Goal: Transaction & Acquisition: Purchase product/service

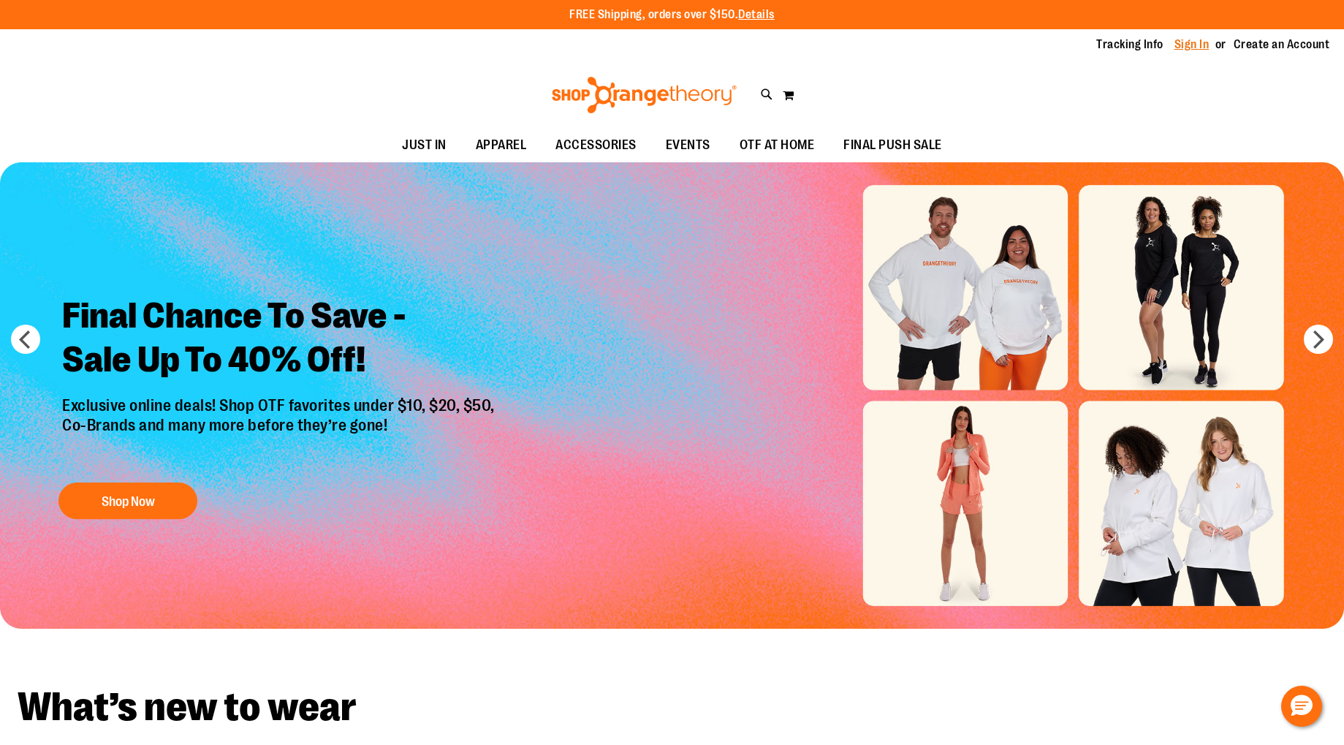
type input "**********"
click at [1194, 42] on link "Sign In" at bounding box center [1192, 45] width 35 height 16
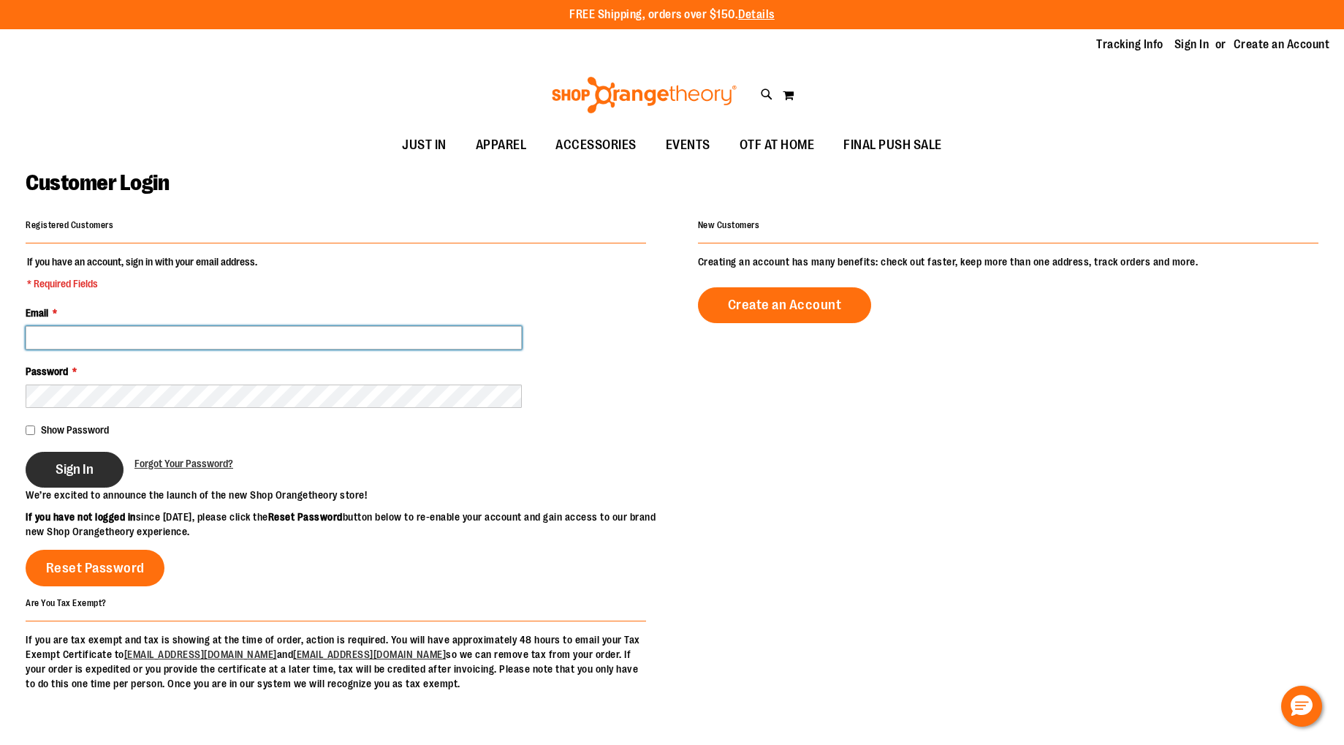
type input "**********"
click at [82, 463] on span "Sign In" at bounding box center [75, 469] width 38 height 16
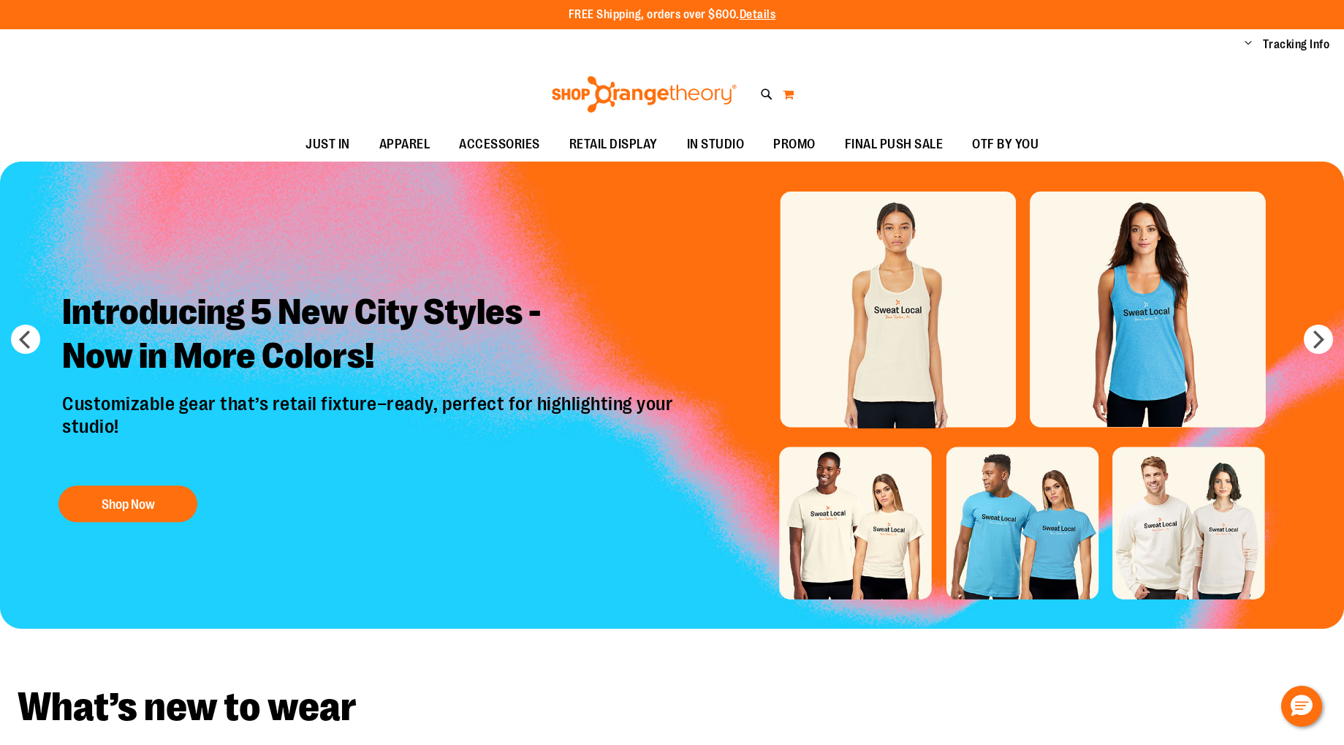
type input "**********"
click at [793, 89] on button "My Cart" at bounding box center [788, 94] width 12 height 23
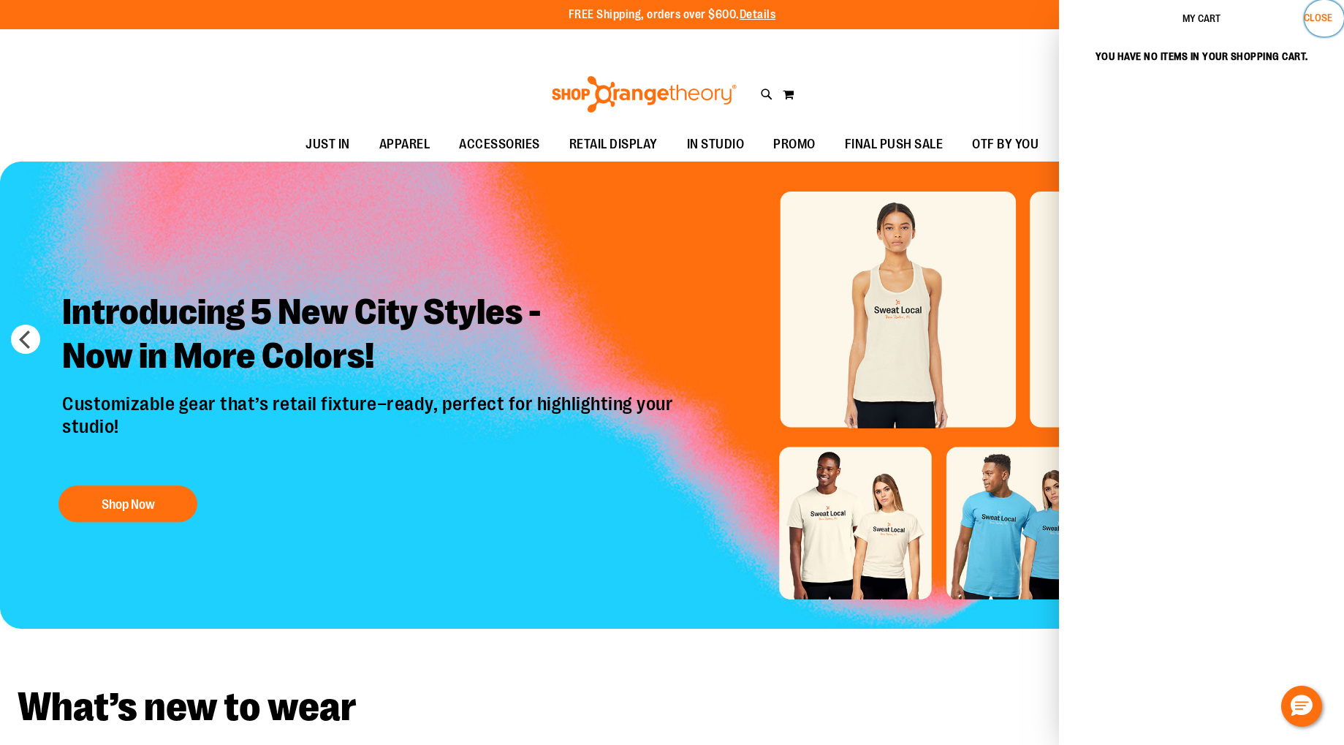
click at [1316, 22] on span "Close" at bounding box center [1318, 18] width 29 height 12
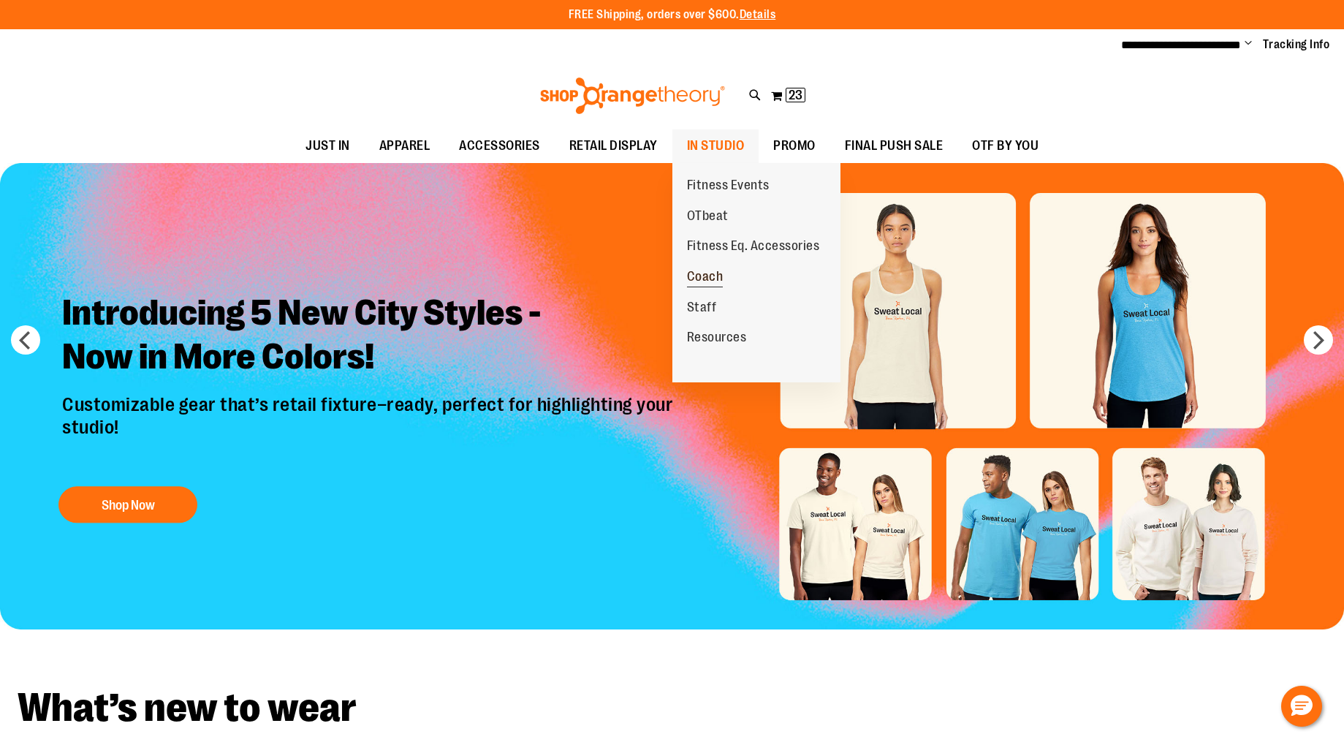
click at [721, 274] on span "Coach" at bounding box center [705, 278] width 37 height 18
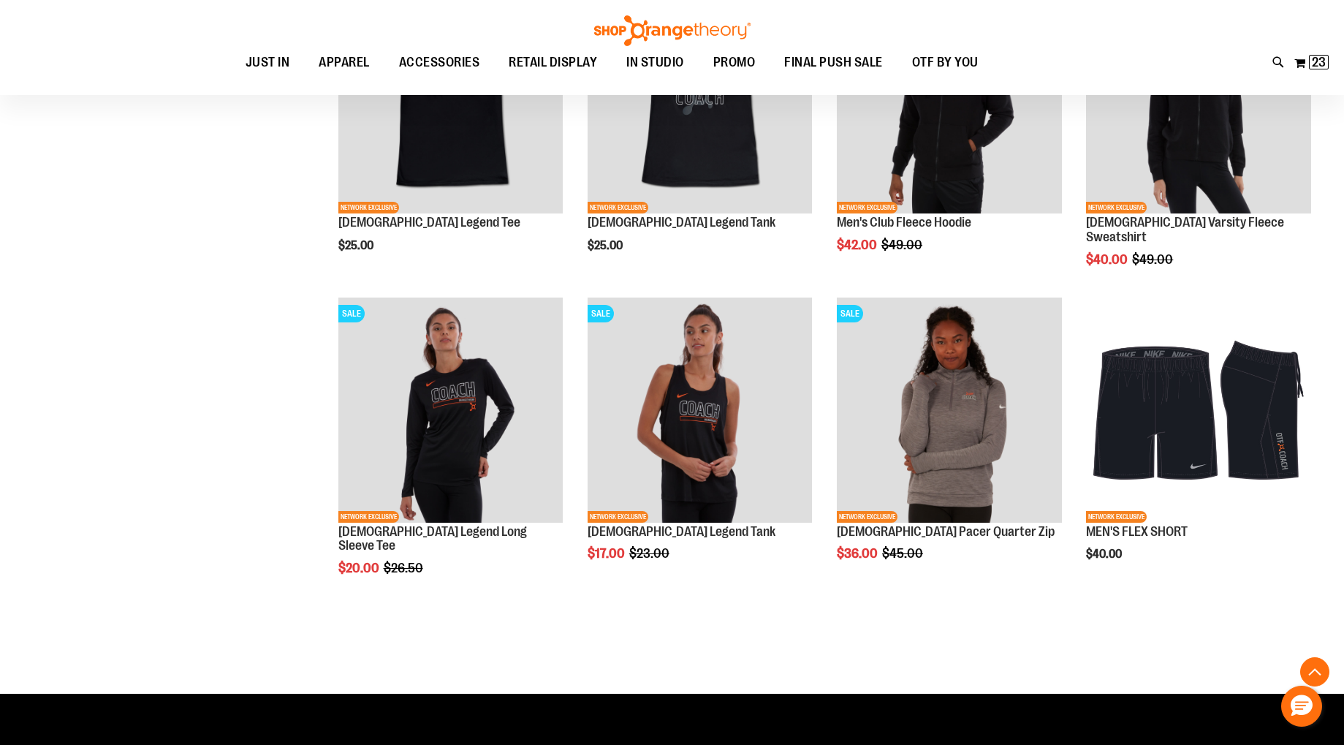
scroll to position [1252, 0]
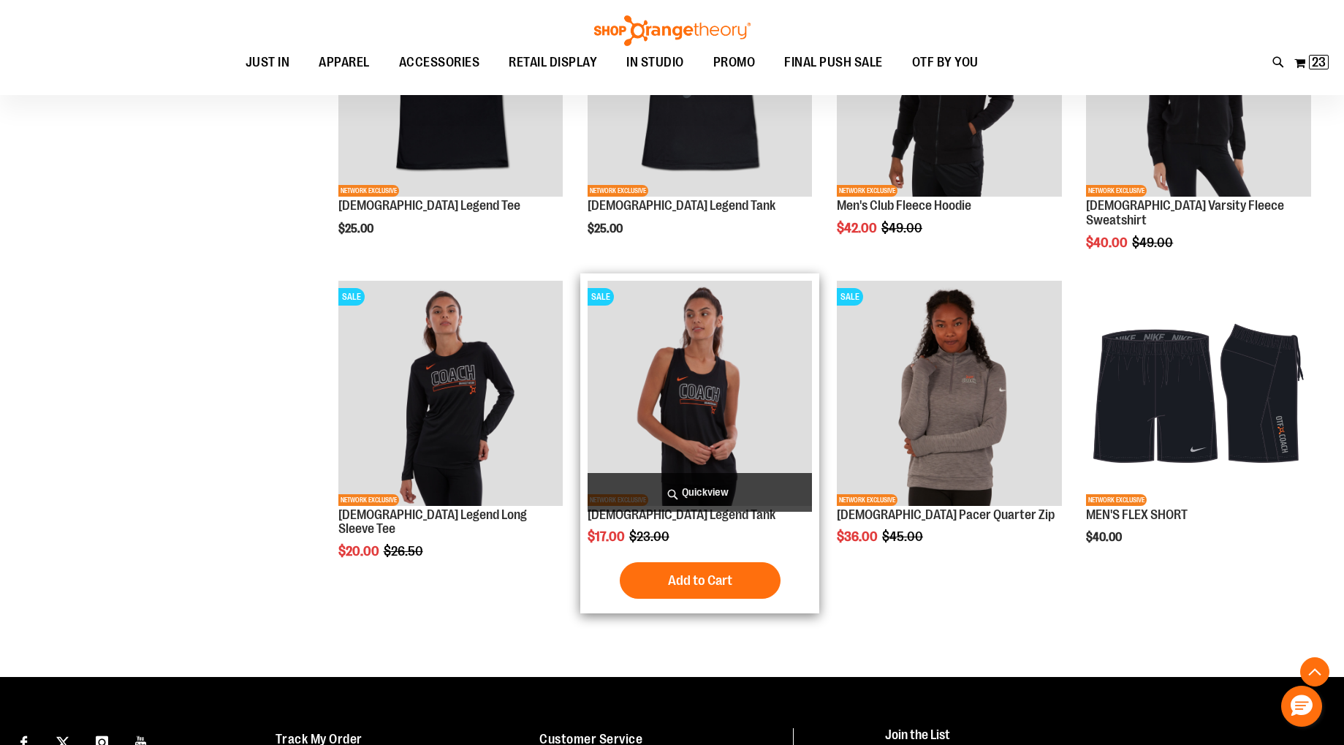
type input "**********"
click at [699, 396] on img "product" at bounding box center [700, 393] width 225 height 225
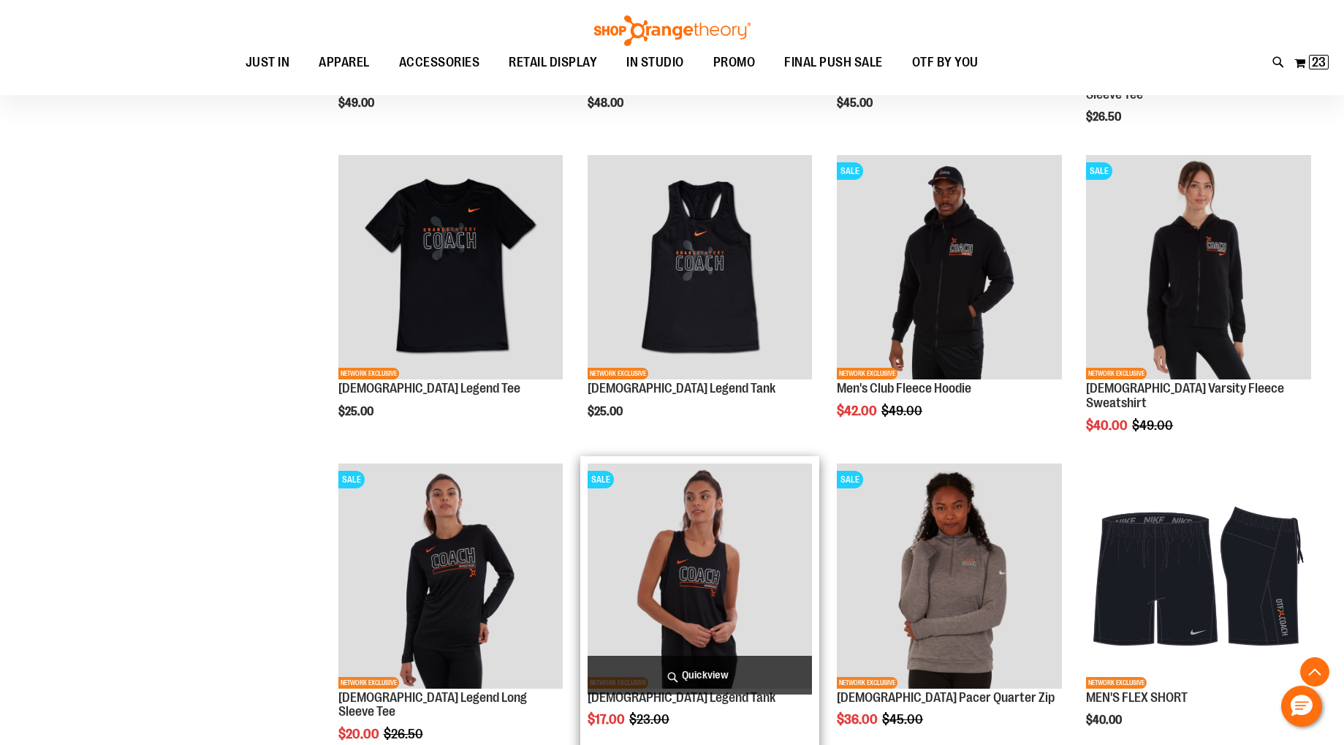
scroll to position [1066, 0]
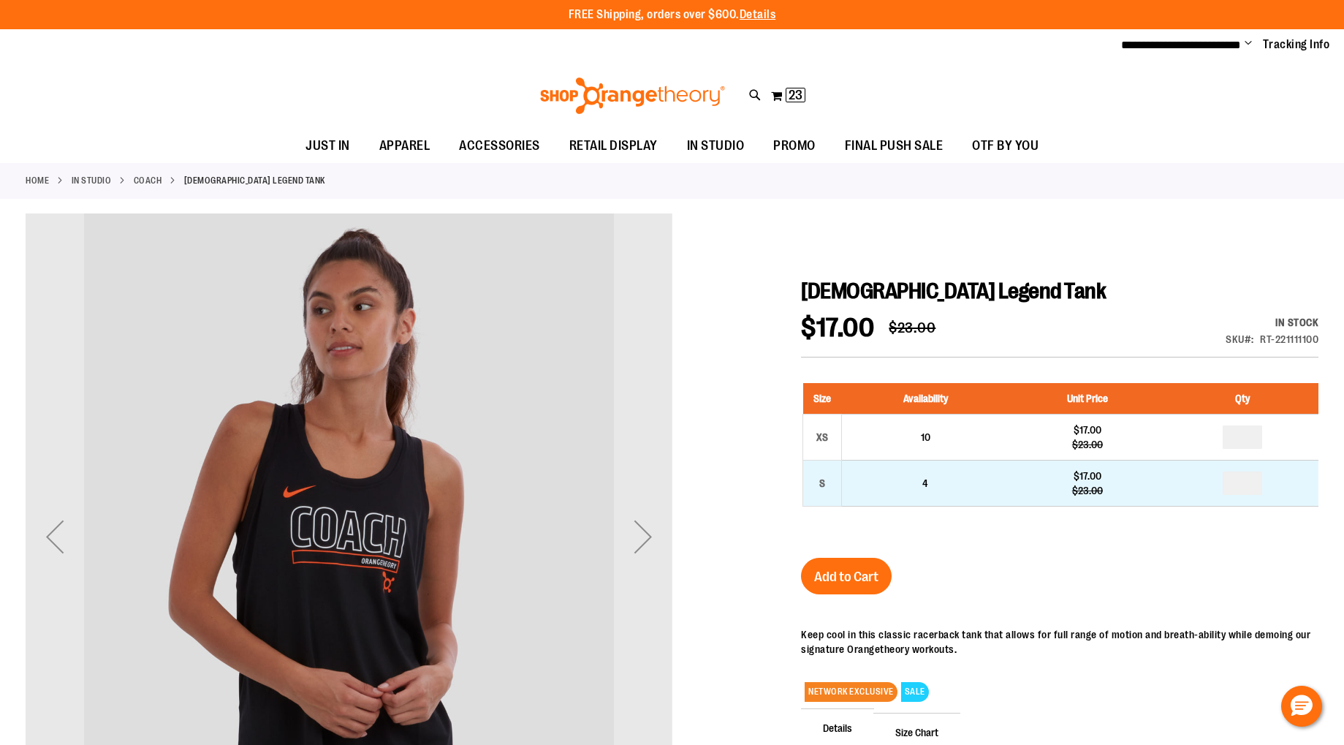
type input "**********"
click at [1240, 483] on input "number" at bounding box center [1242, 482] width 39 height 23
type input "*"
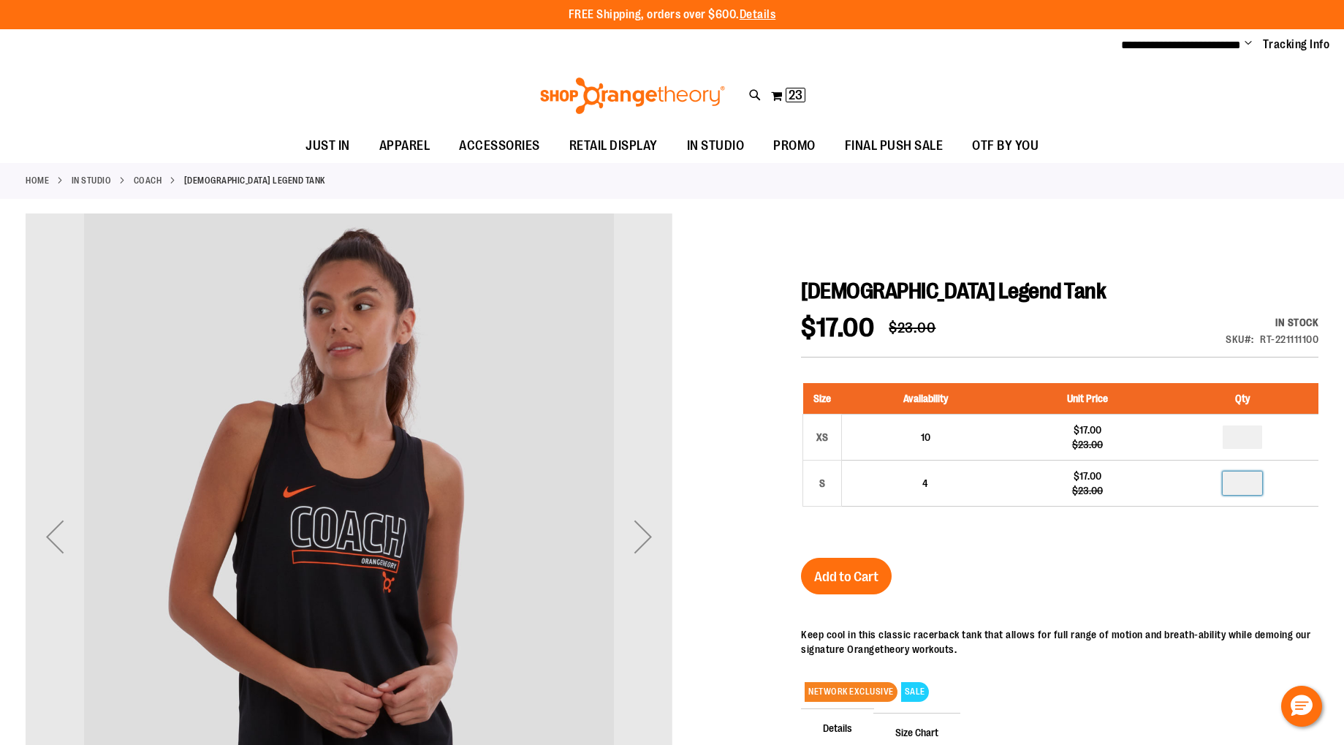
click at [1198, 315] on div "In stock Only %1 left SKU RT-221111100" at bounding box center [1246, 334] width 145 height 39
click at [839, 580] on span "Add to Cart" at bounding box center [846, 577] width 64 height 16
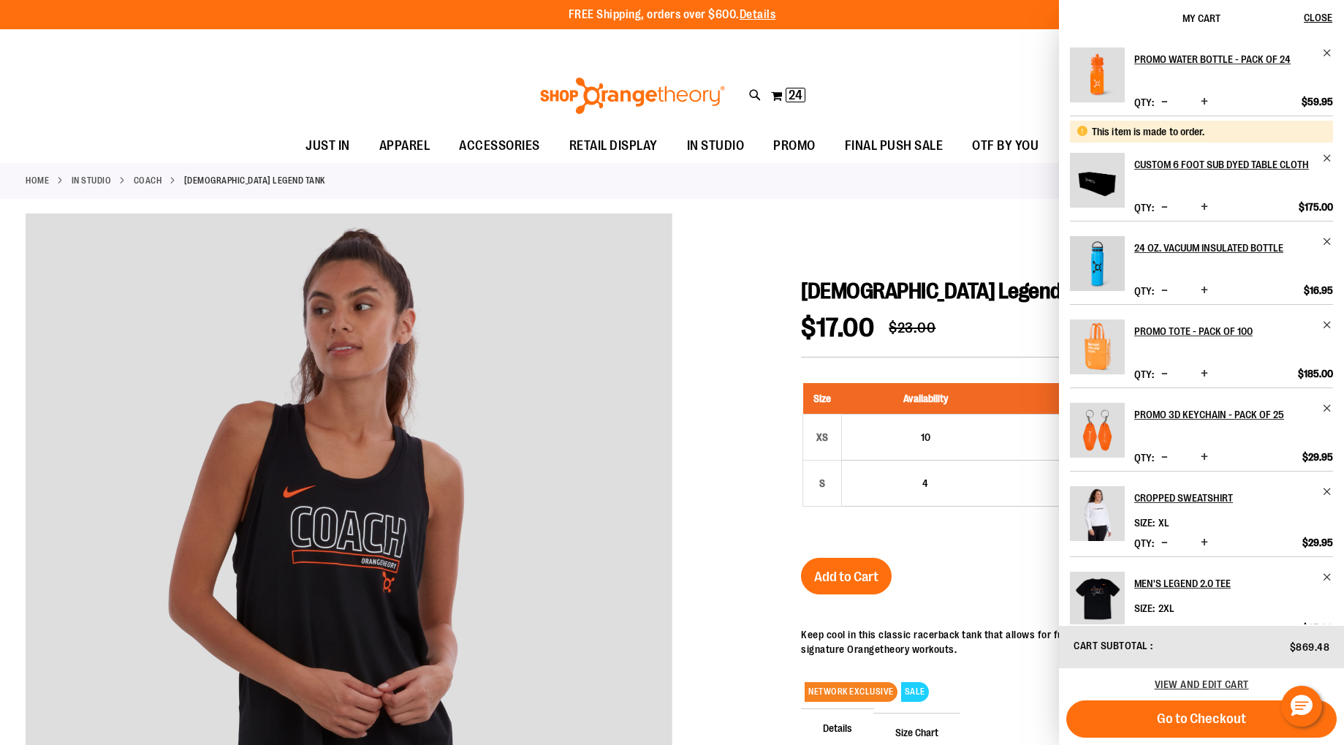
click at [143, 177] on link "Coach" at bounding box center [148, 180] width 29 height 13
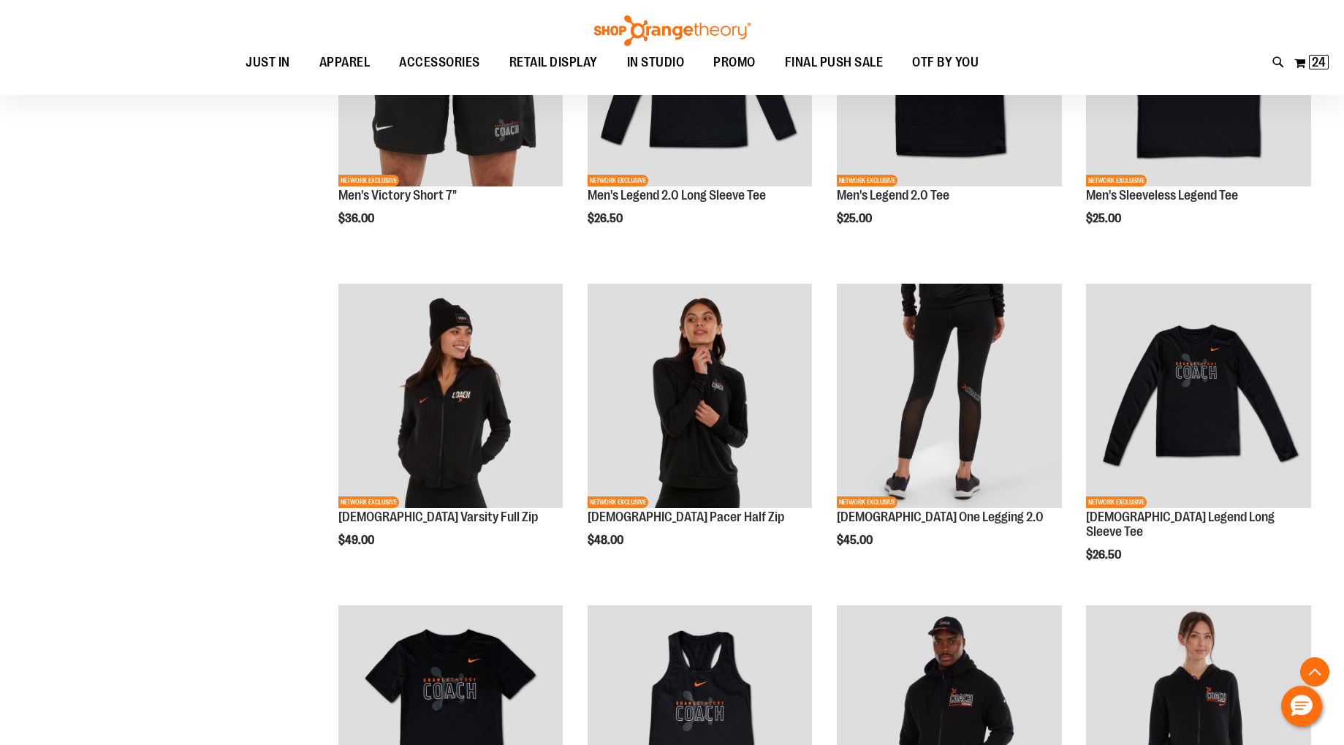
scroll to position [660, 0]
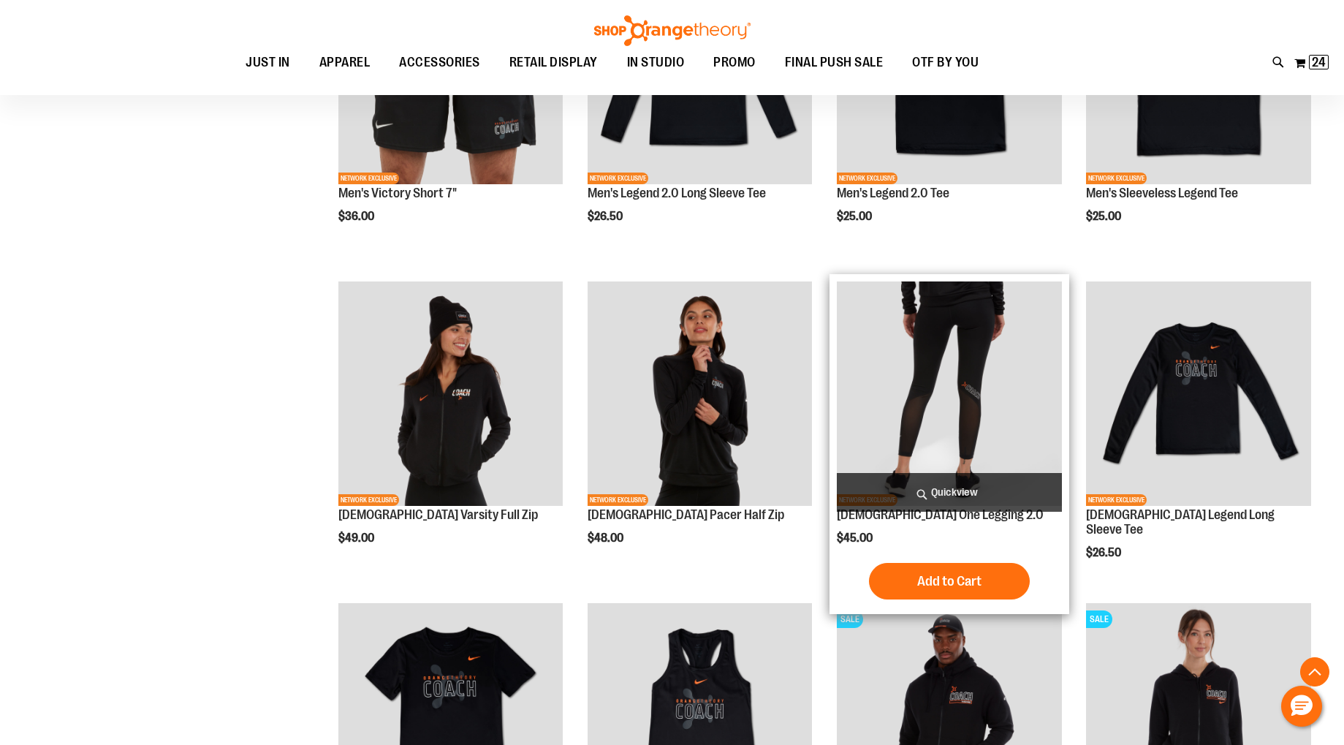
type input "**********"
click at [930, 424] on img "product" at bounding box center [949, 393] width 225 height 225
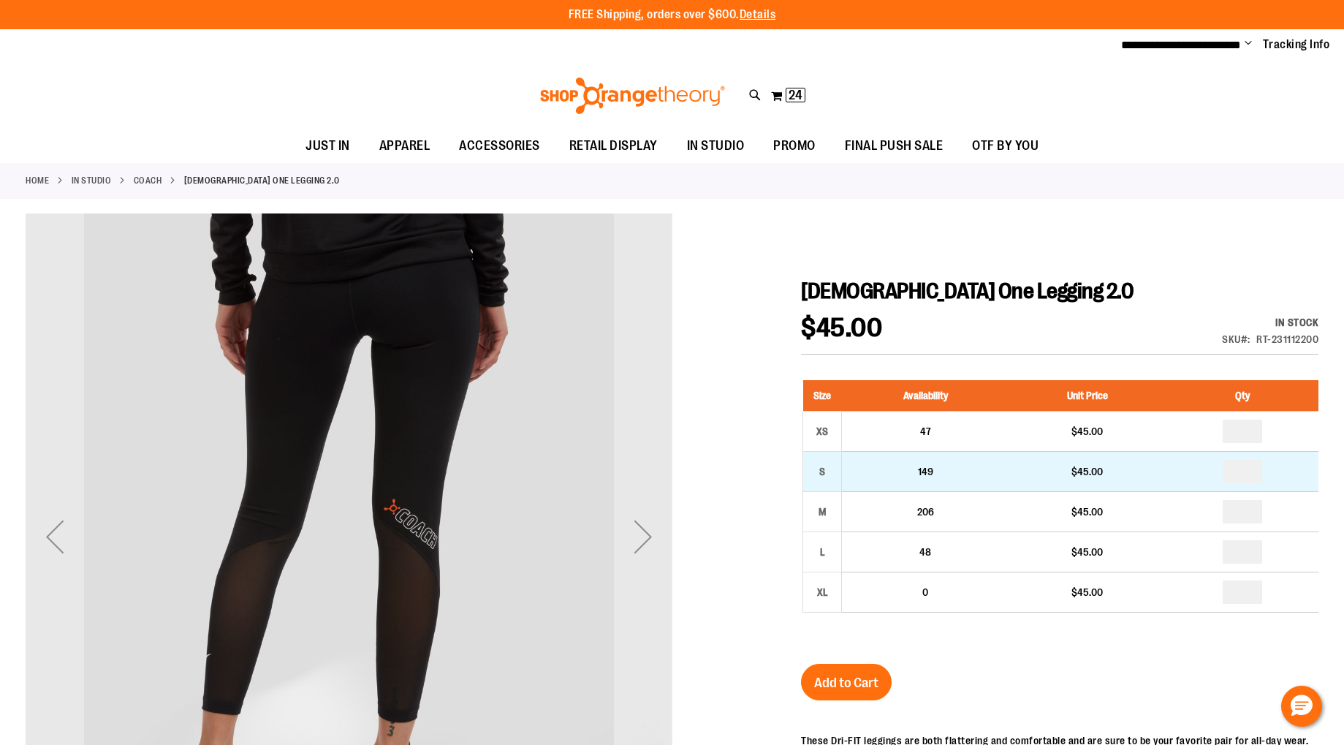
type input "**********"
drag, startPoint x: 1253, startPoint y: 470, endPoint x: 1228, endPoint y: 468, distance: 24.9
click at [1228, 468] on input "number" at bounding box center [1242, 471] width 39 height 23
type input "*"
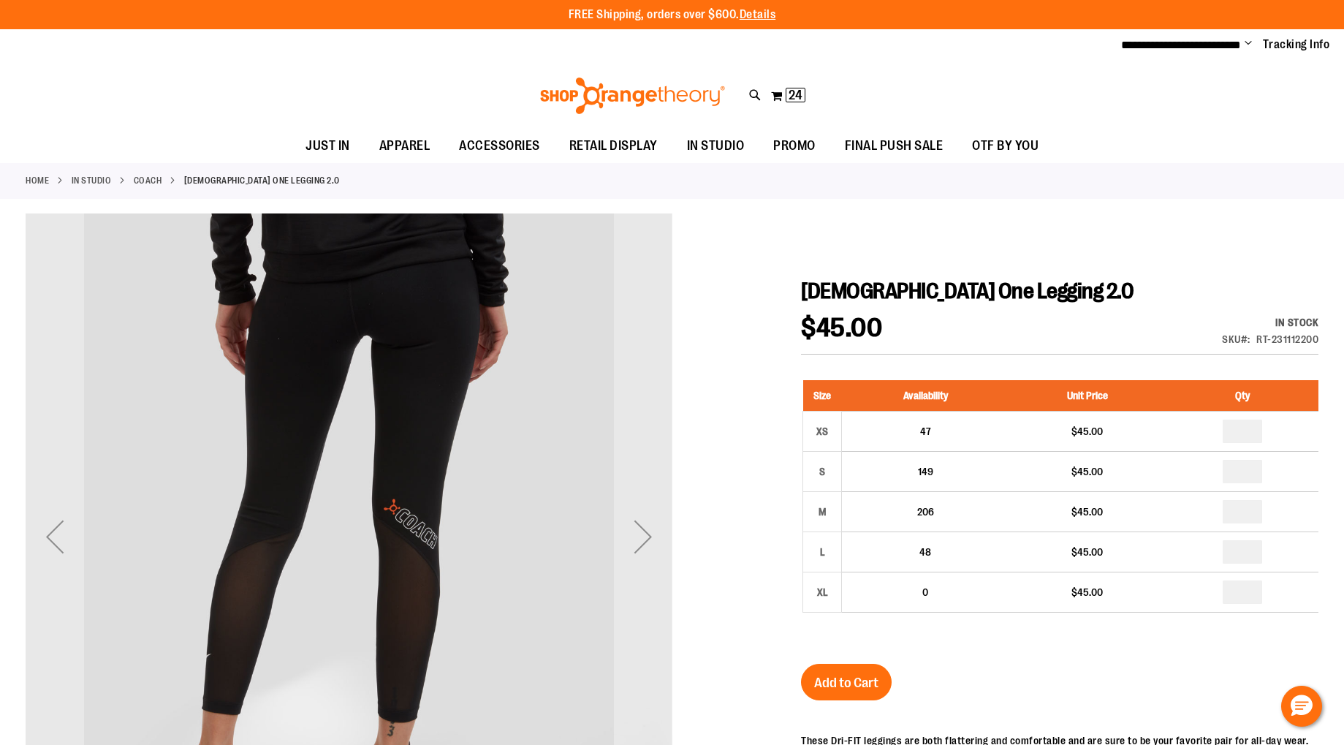
click at [1104, 648] on div "Size Availability Unit Price Qty XS 47 $45.00 * S 149 $45.00 * M" at bounding box center [1060, 507] width 518 height 284
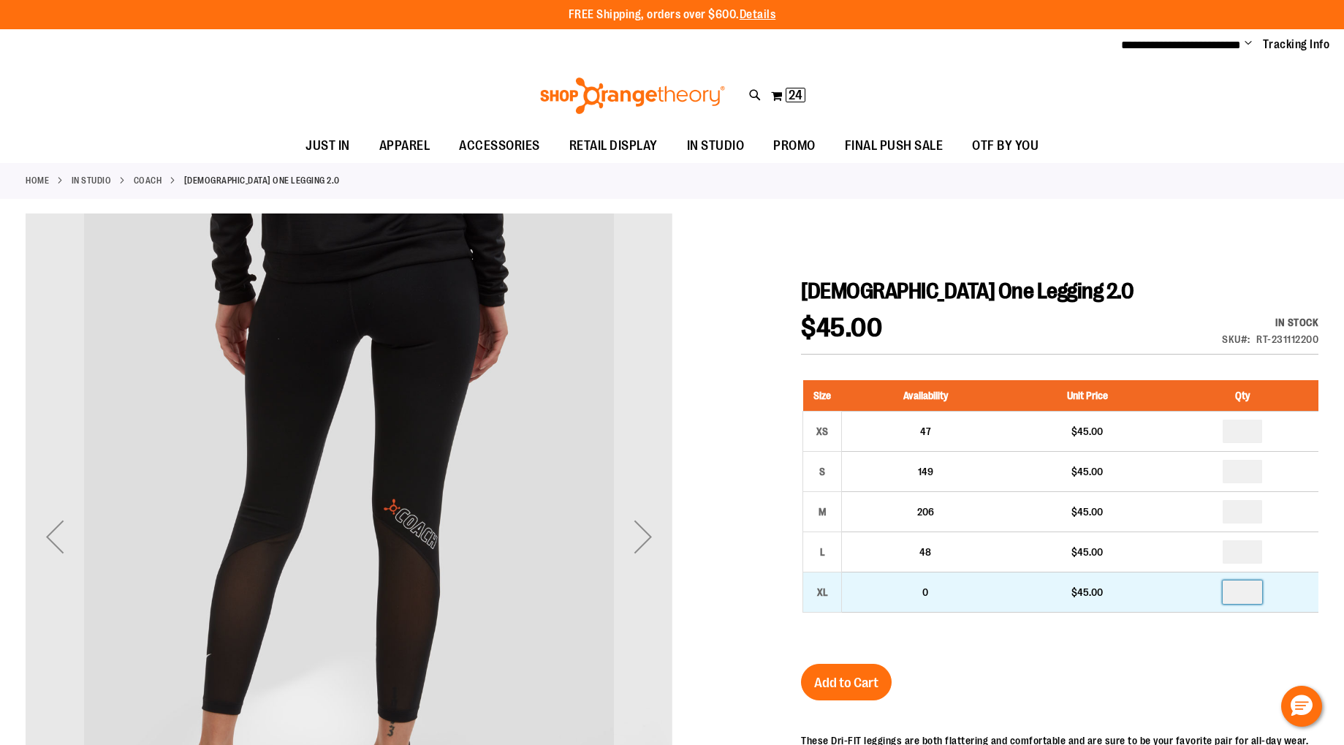
drag, startPoint x: 1254, startPoint y: 590, endPoint x: 1227, endPoint y: 584, distance: 27.0
click at [1227, 584] on input "number" at bounding box center [1242, 591] width 39 height 23
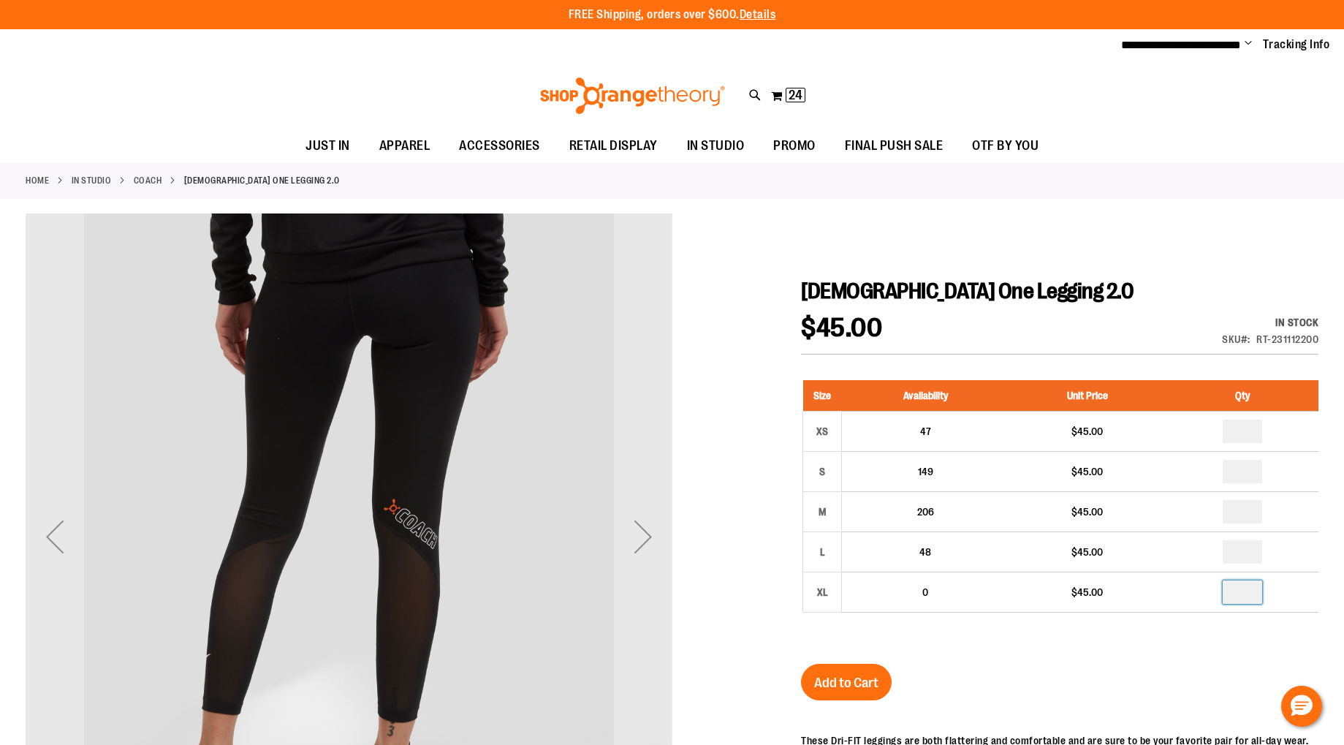
type input "*"
click at [1136, 675] on div "Ladies One Legging 2.0 $45.00 In stock Only %1 left SKU RT-231112200 Size Avail…" at bounding box center [1060, 674] width 518 height 792
click at [868, 683] on span "Add to Cart" at bounding box center [846, 683] width 64 height 16
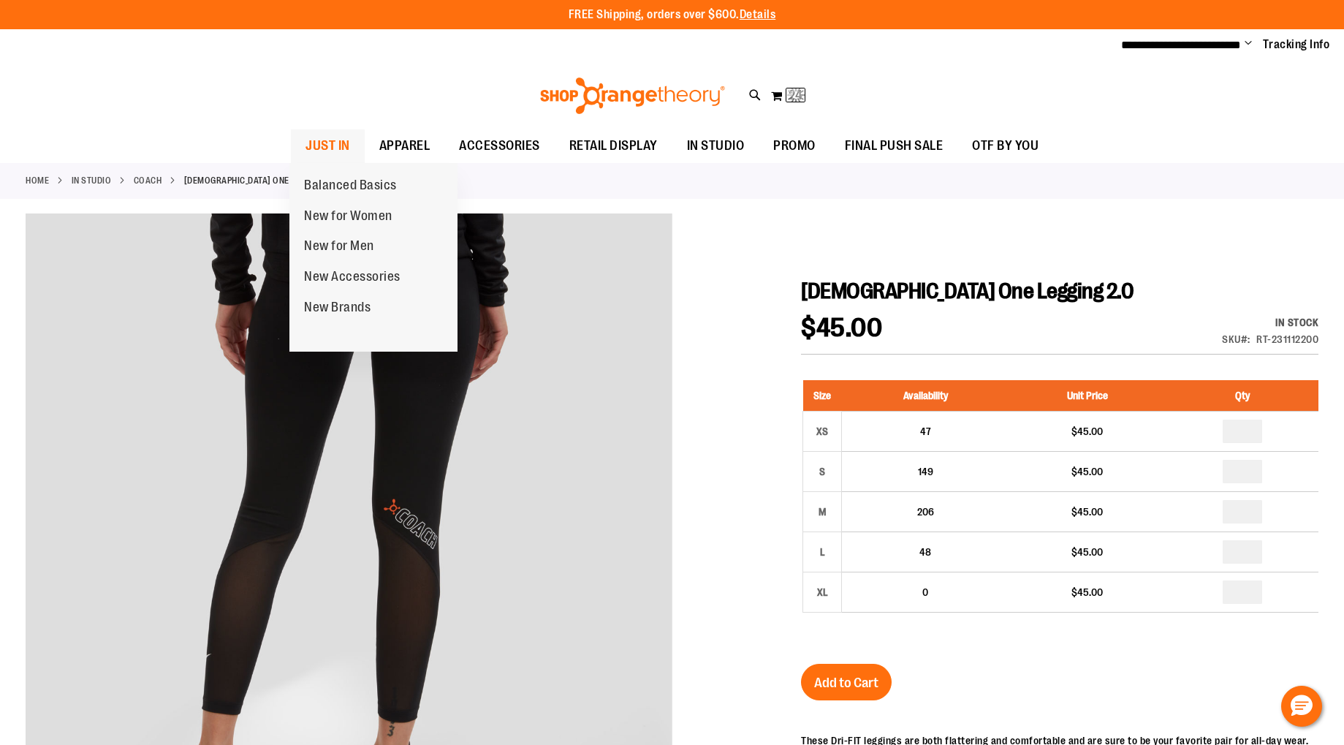
click at [325, 147] on span "JUST IN" at bounding box center [328, 145] width 45 height 33
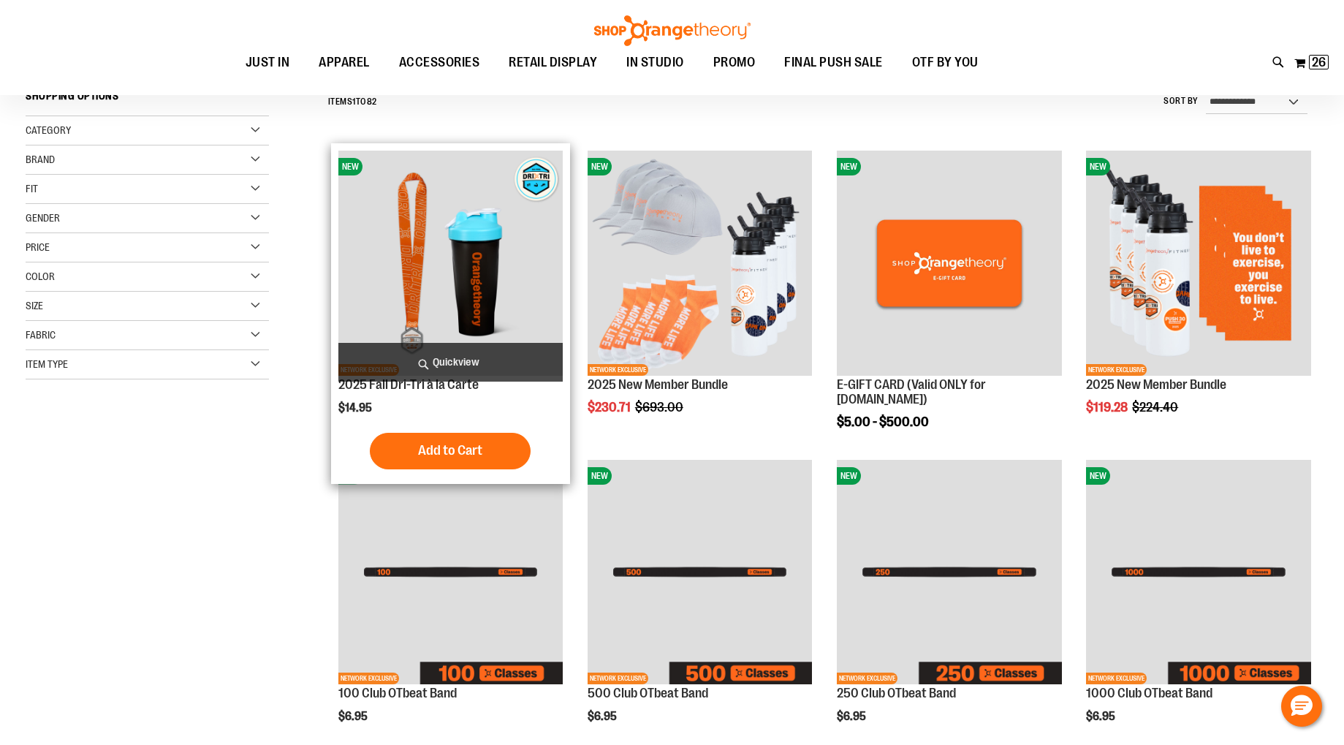
scroll to position [226, 0]
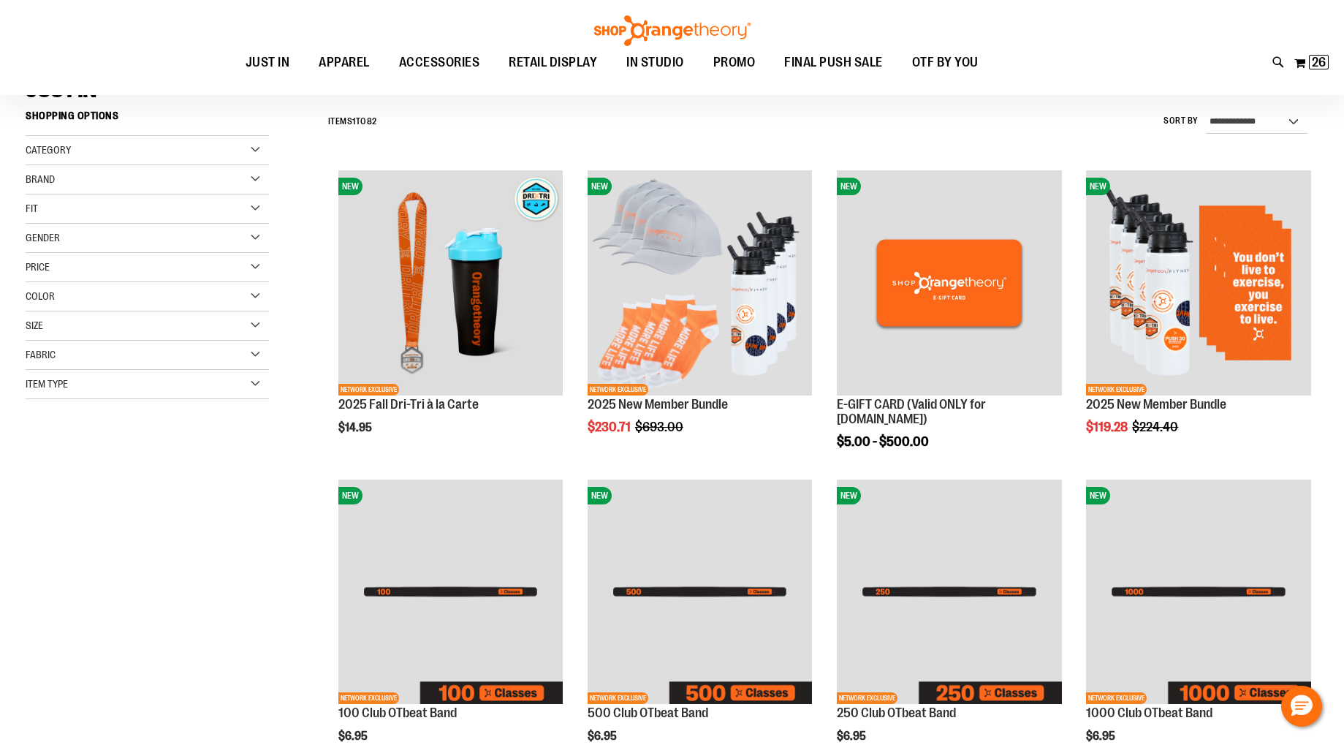
scroll to position [124, 0]
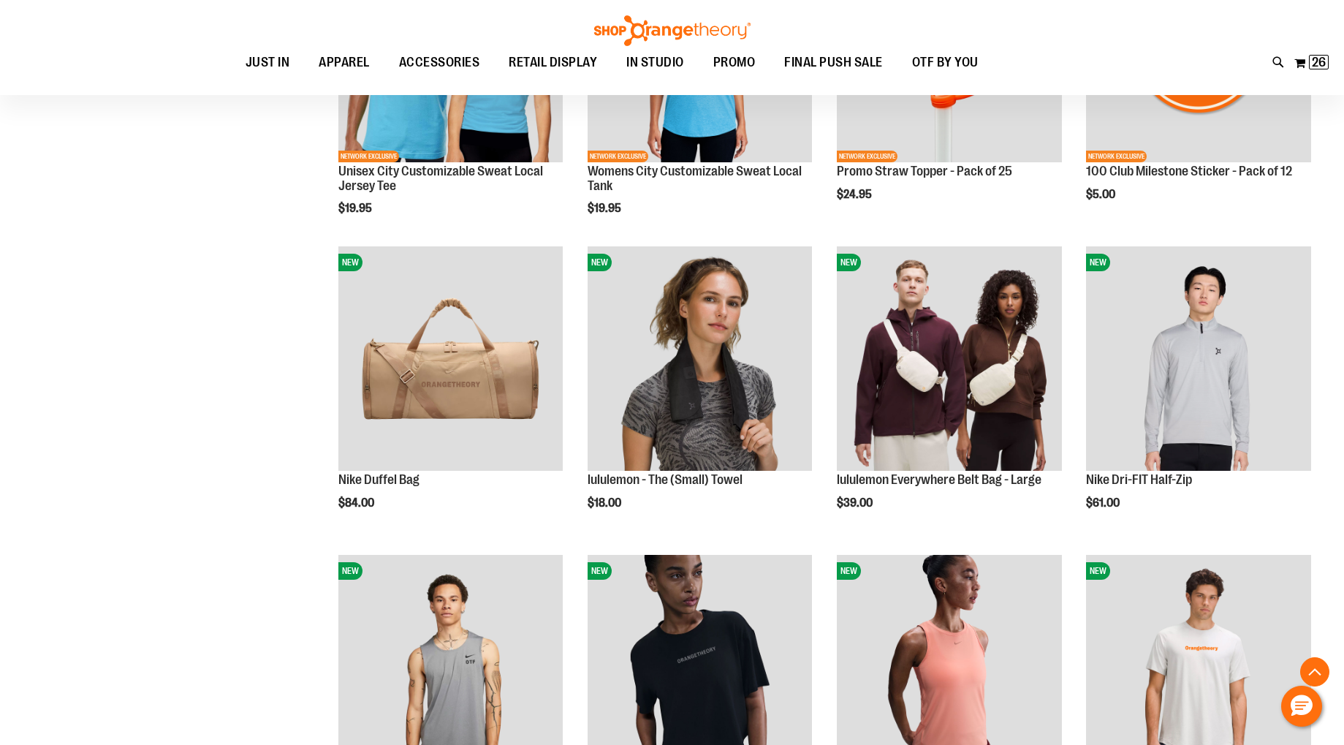
scroll to position [982, 0]
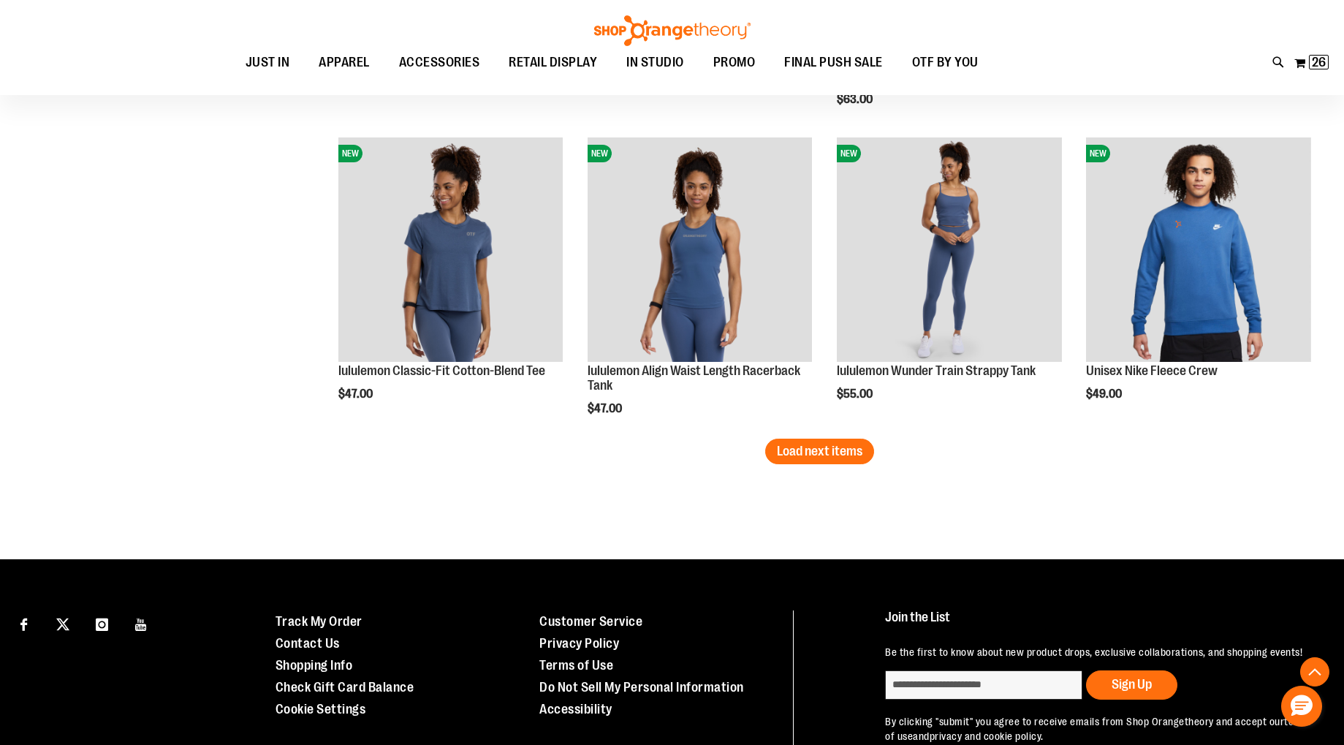
scroll to position [2718, 0]
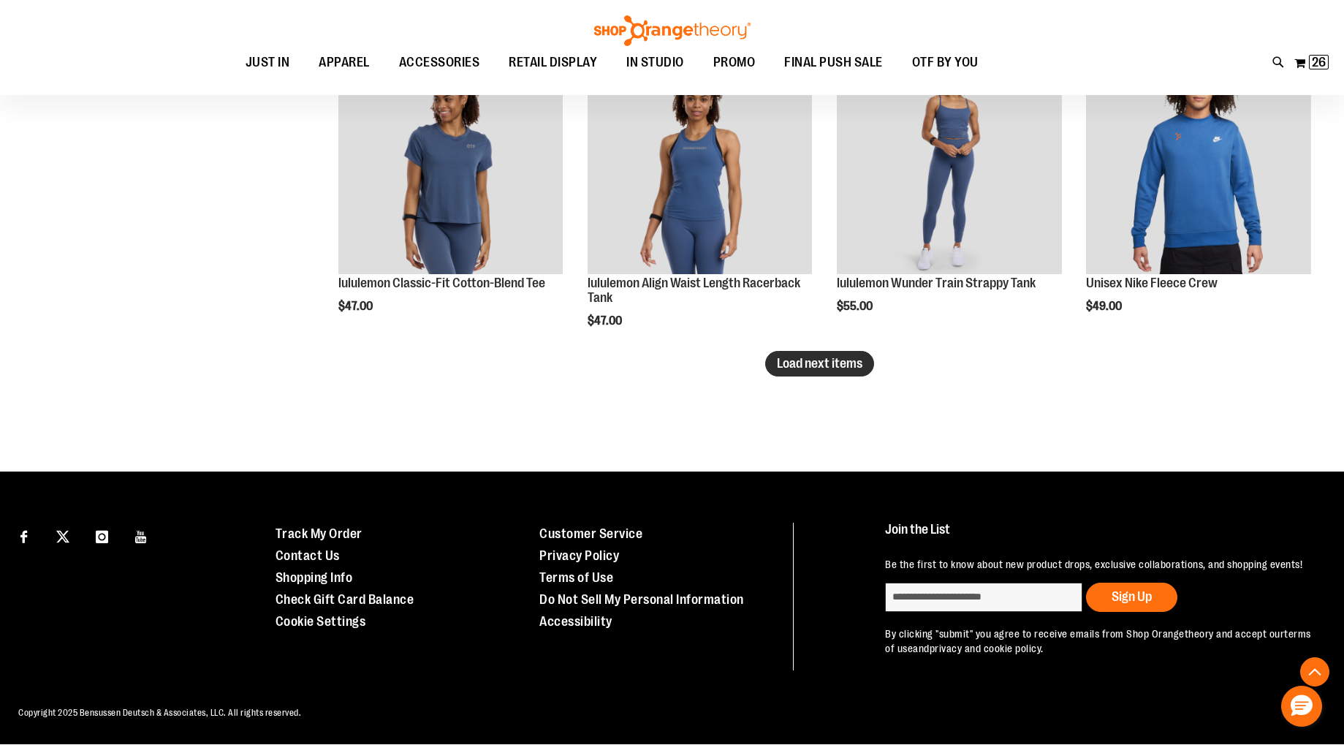
type input "**********"
click at [849, 360] on span "Load next items" at bounding box center [820, 363] width 86 height 15
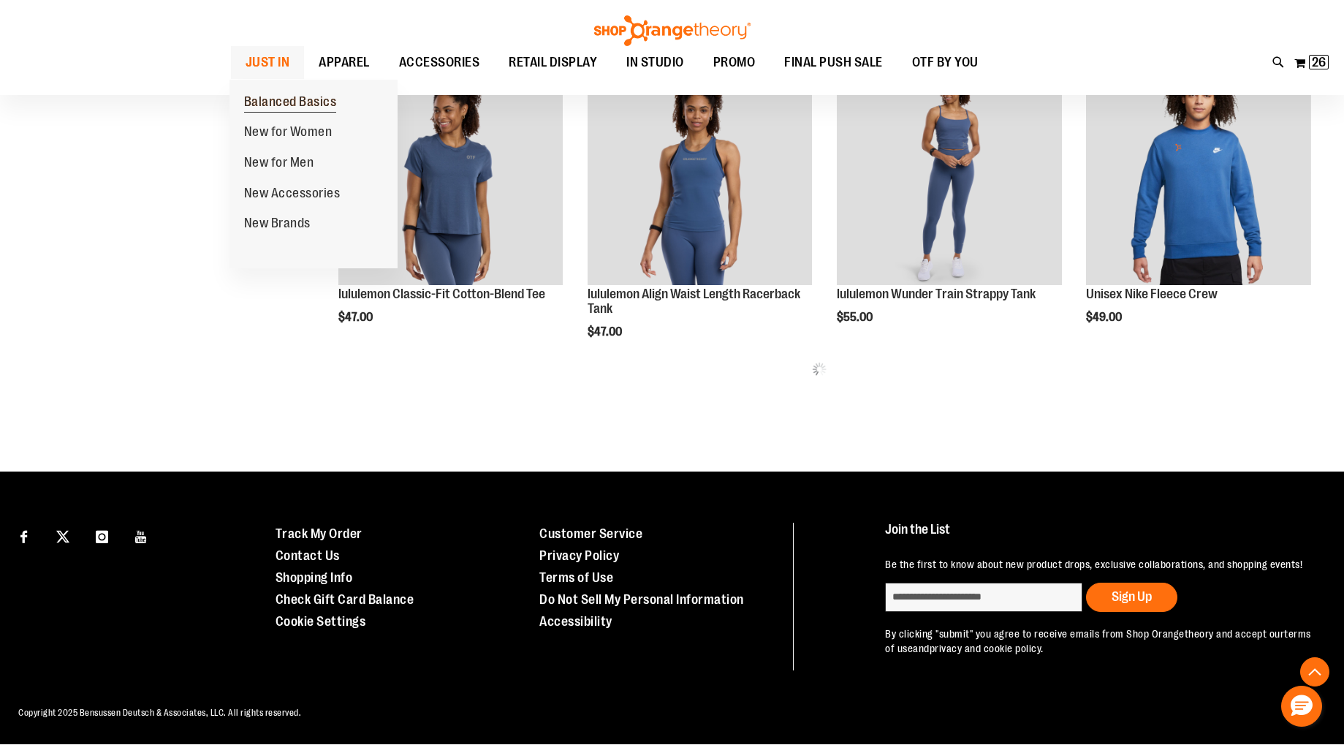
scroll to position [2718, 0]
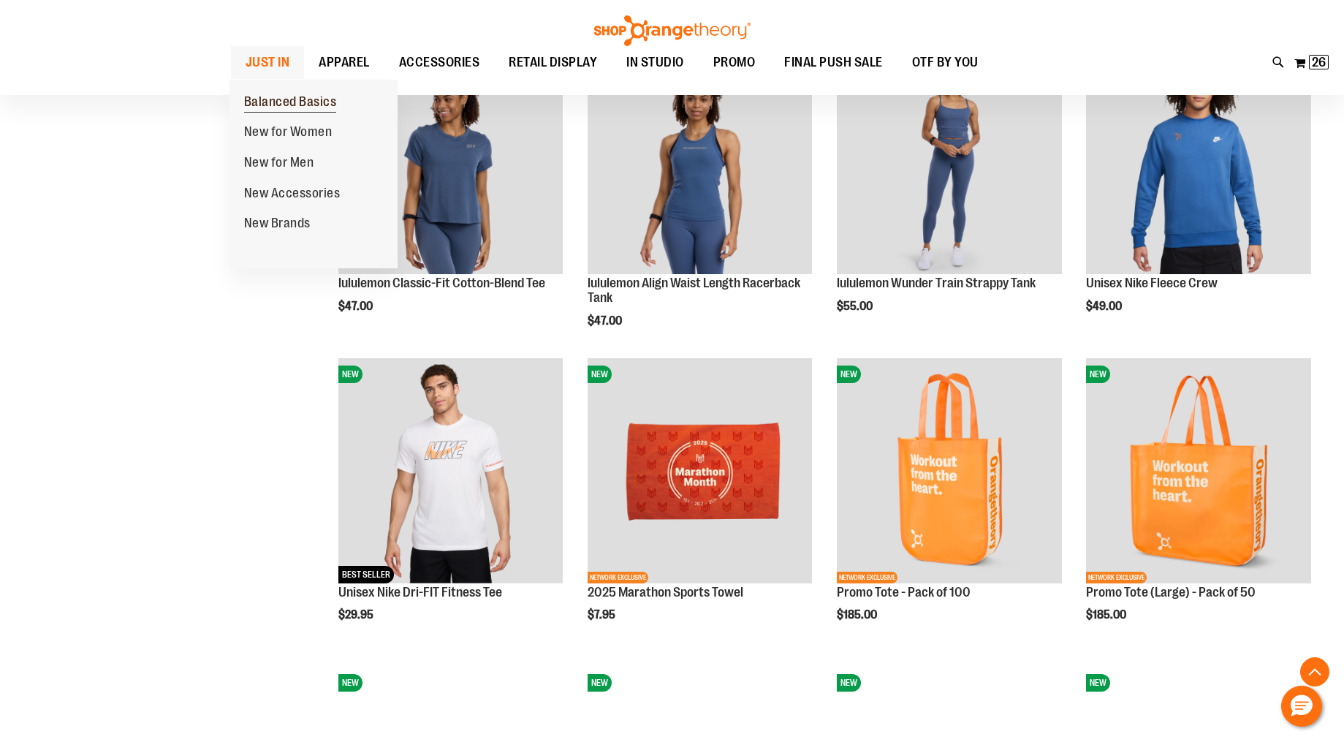
click at [282, 108] on span "Balanced Basics" at bounding box center [290, 103] width 93 height 18
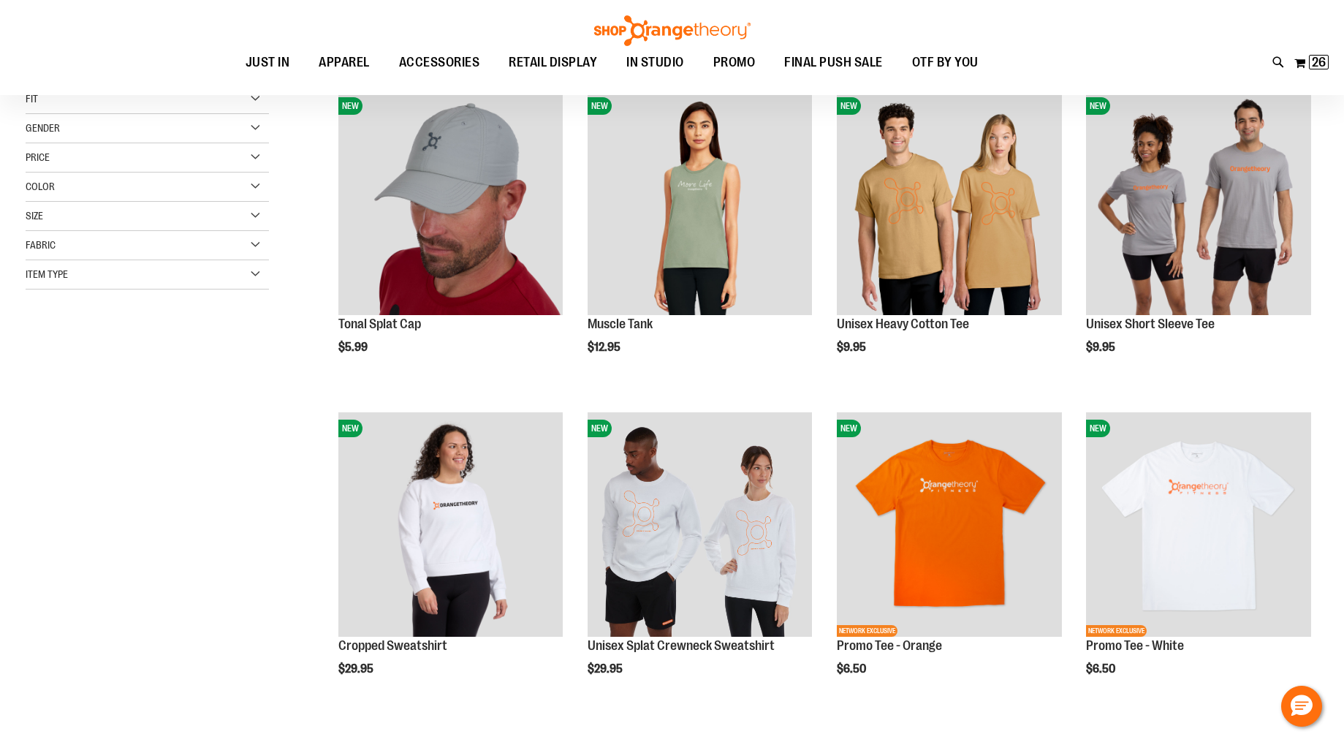
scroll to position [205, 0]
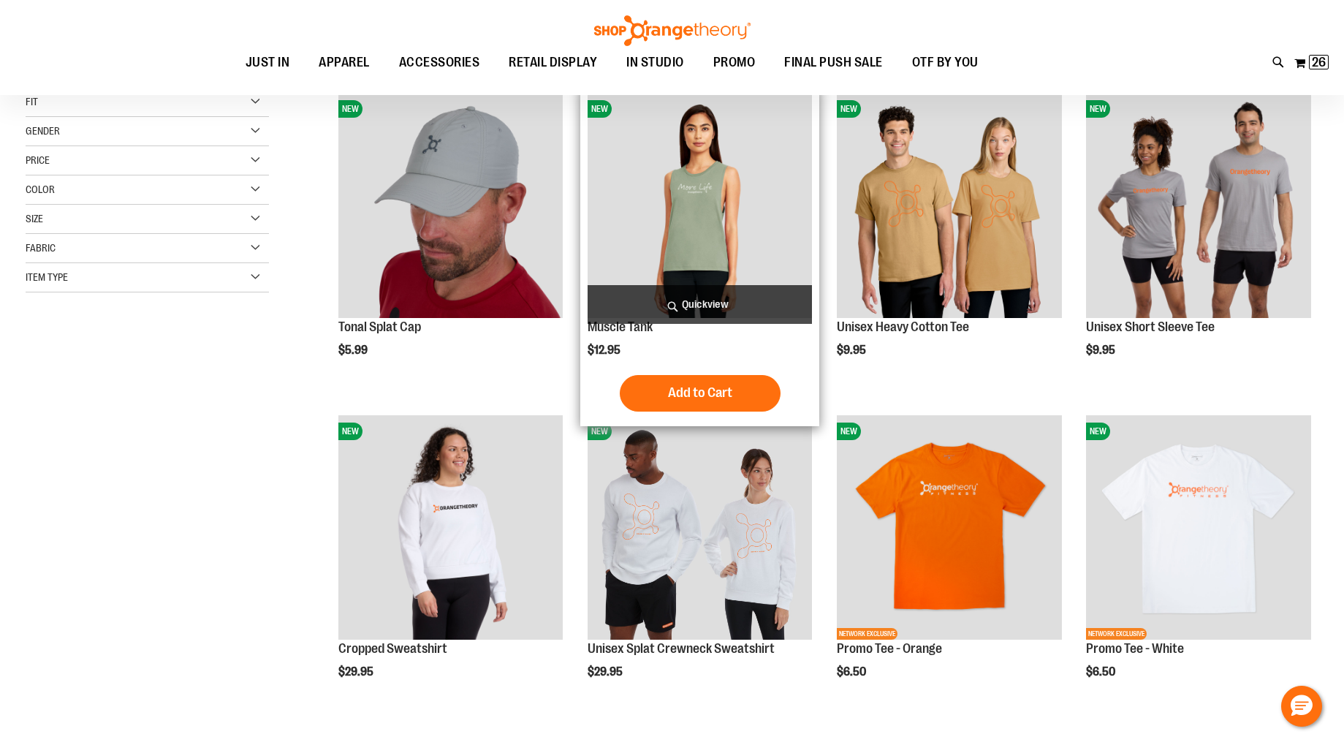
type input "**********"
click at [702, 232] on img "product" at bounding box center [700, 205] width 225 height 225
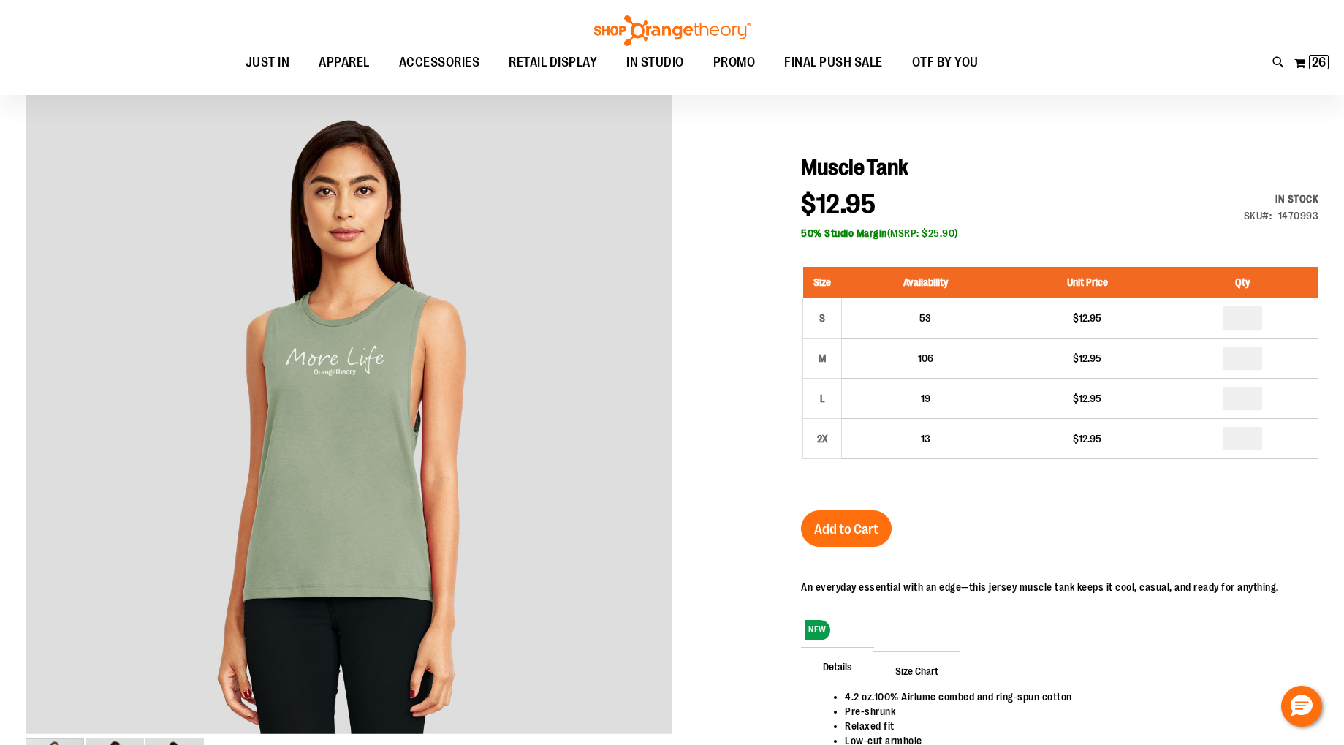
scroll to position [119, 0]
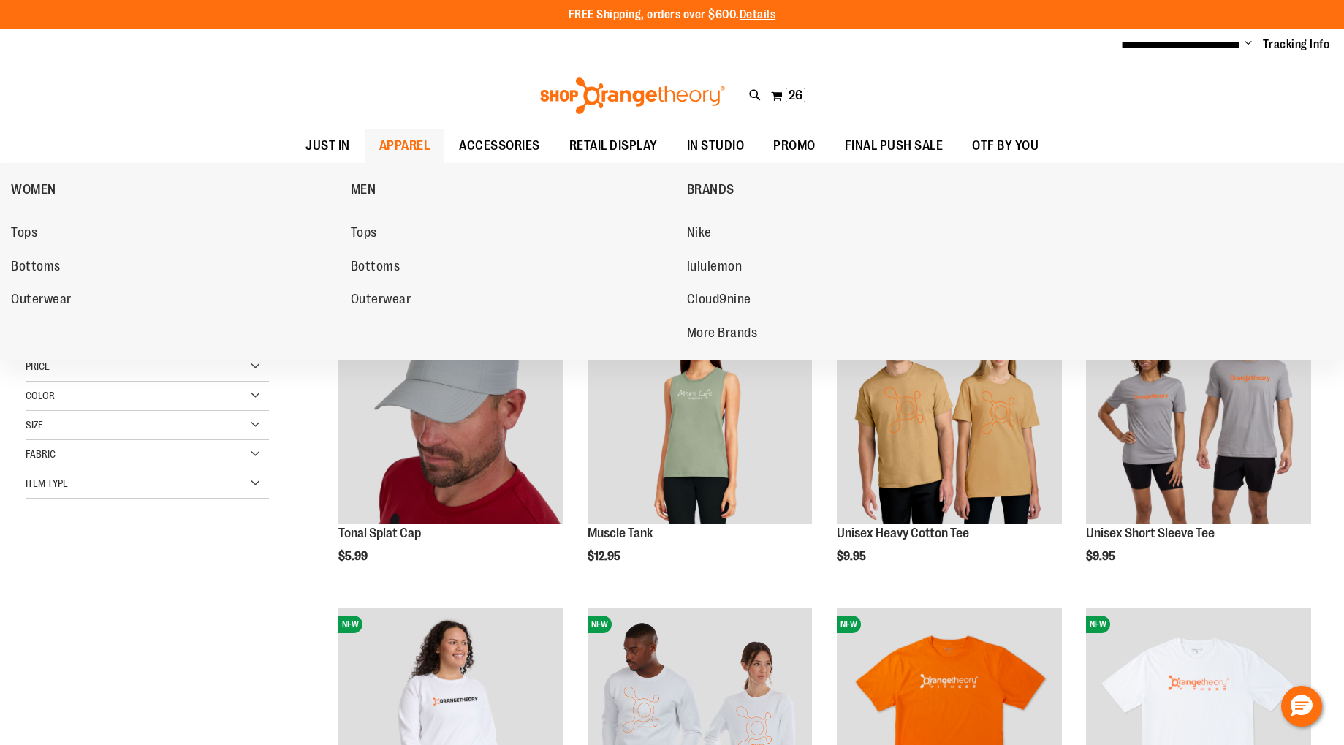
type input "**********"
click at [381, 144] on span "APPAREL" at bounding box center [404, 145] width 51 height 33
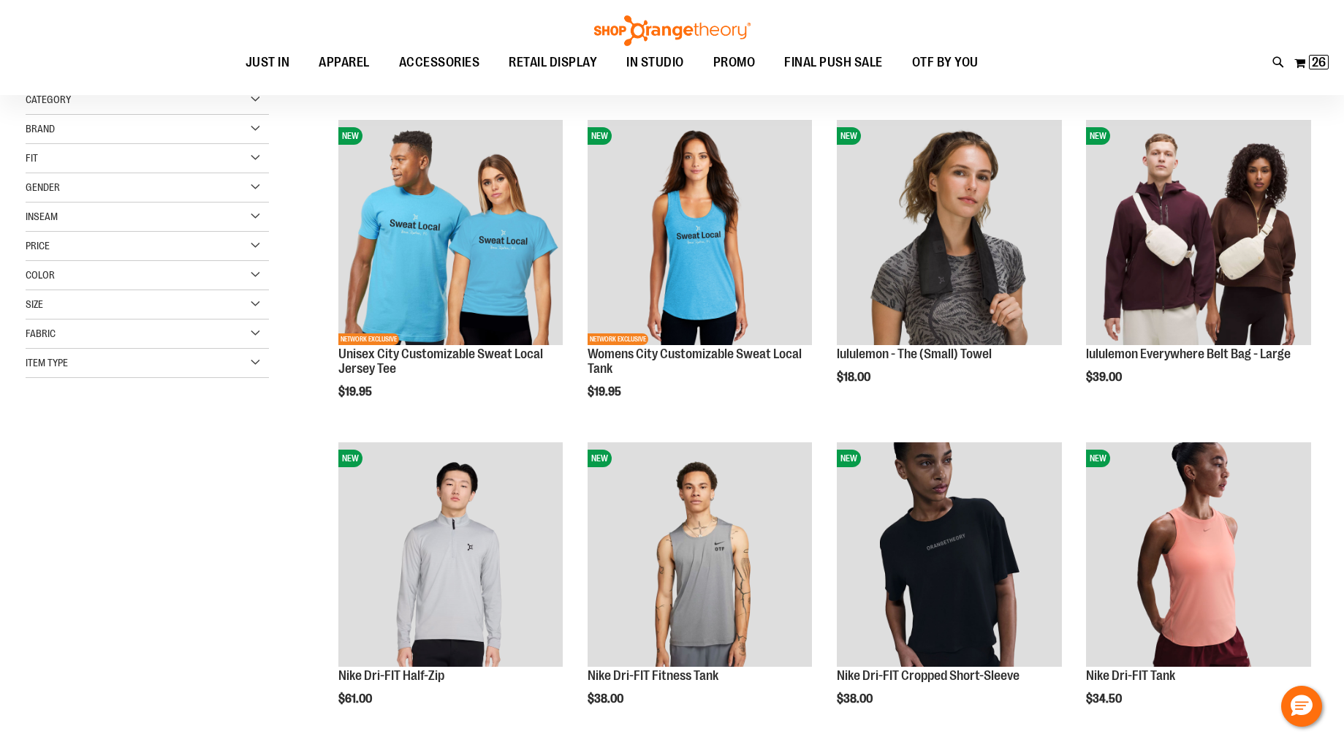
scroll to position [198, 0]
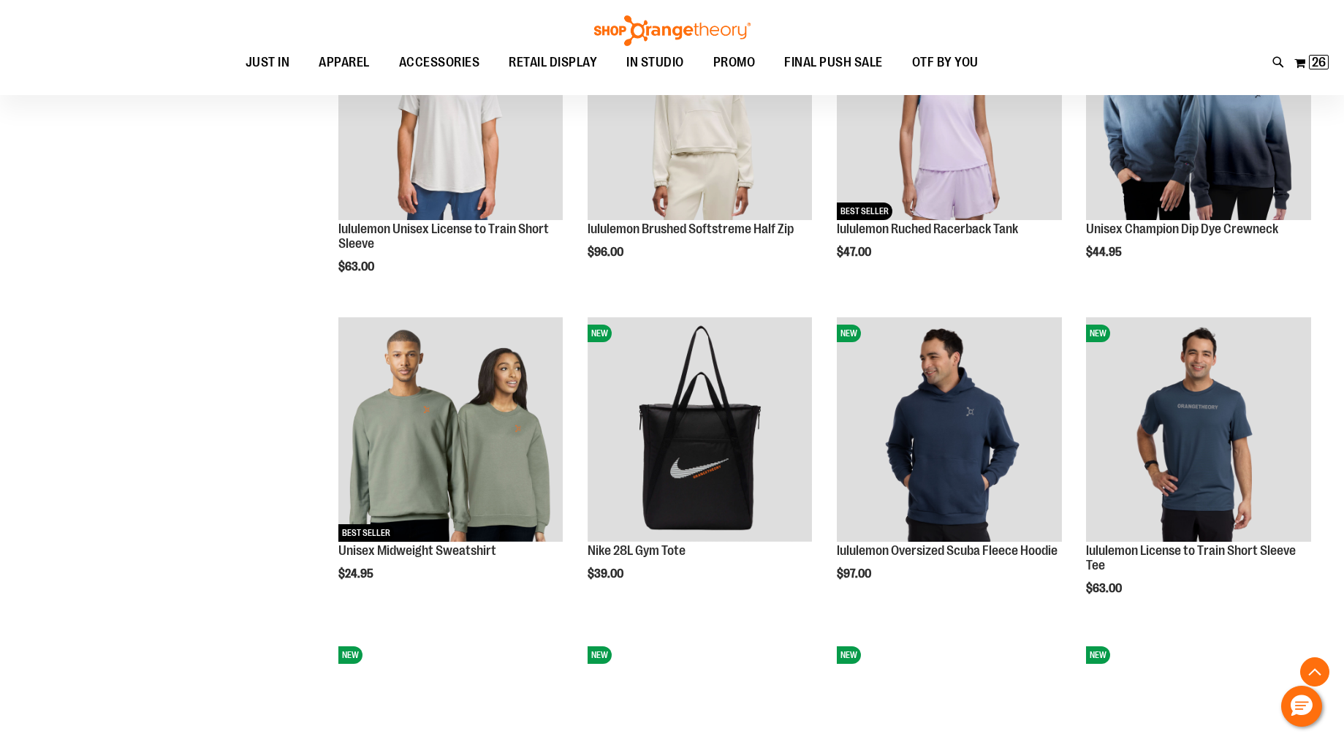
scroll to position [971, 0]
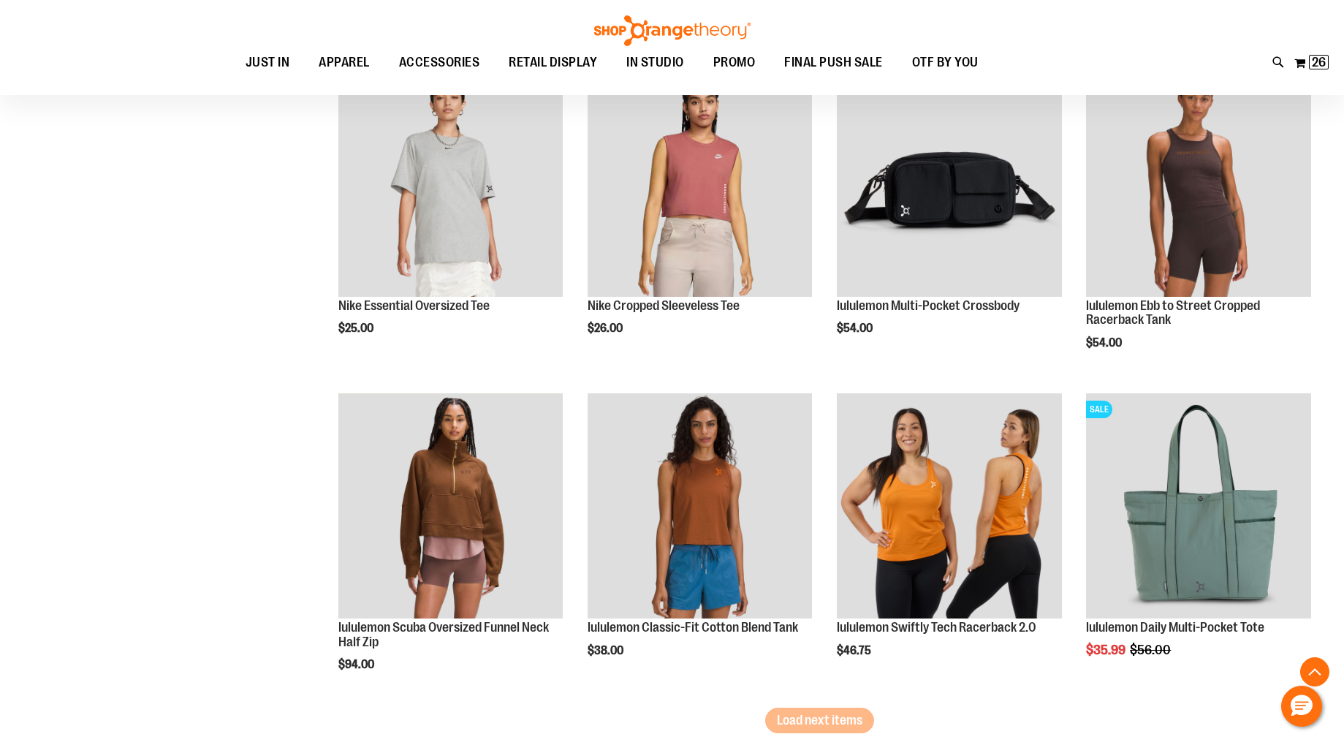
scroll to position [2615, 0]
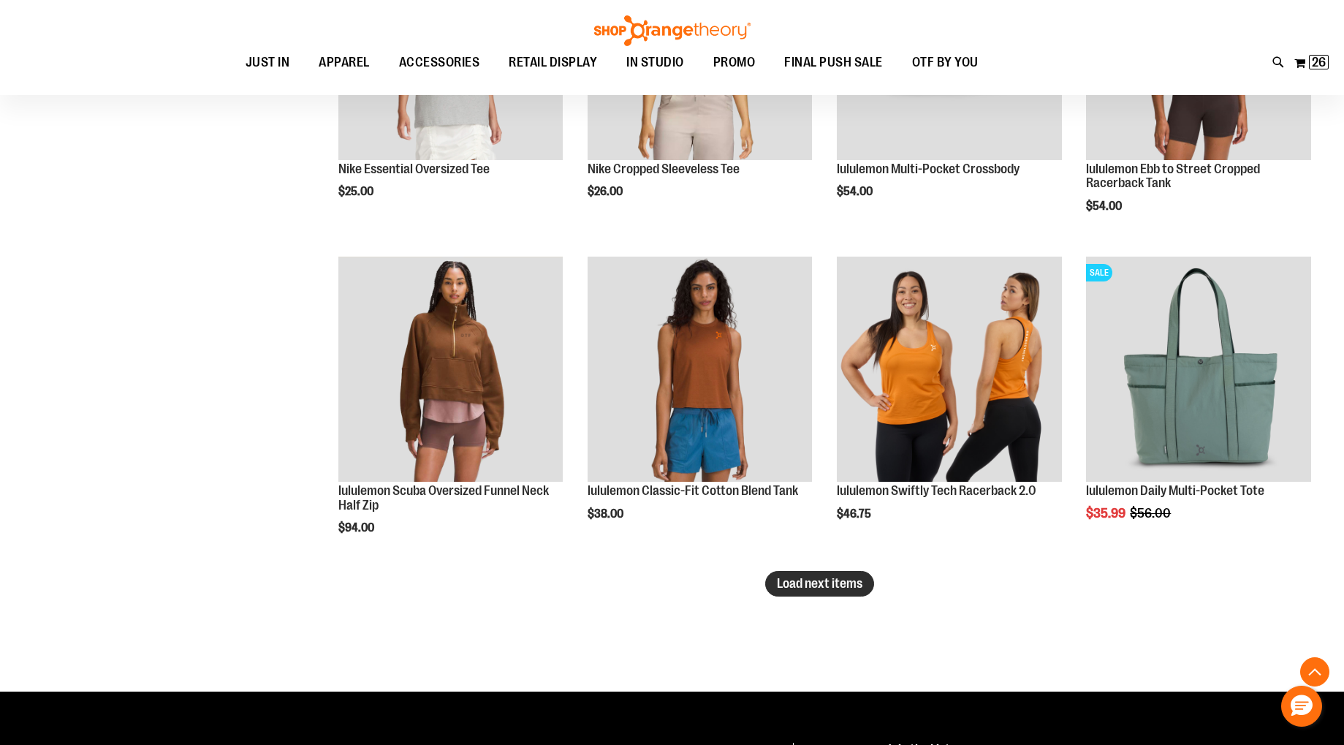
type input "**********"
click at [831, 594] on button "Load next items" at bounding box center [819, 584] width 109 height 26
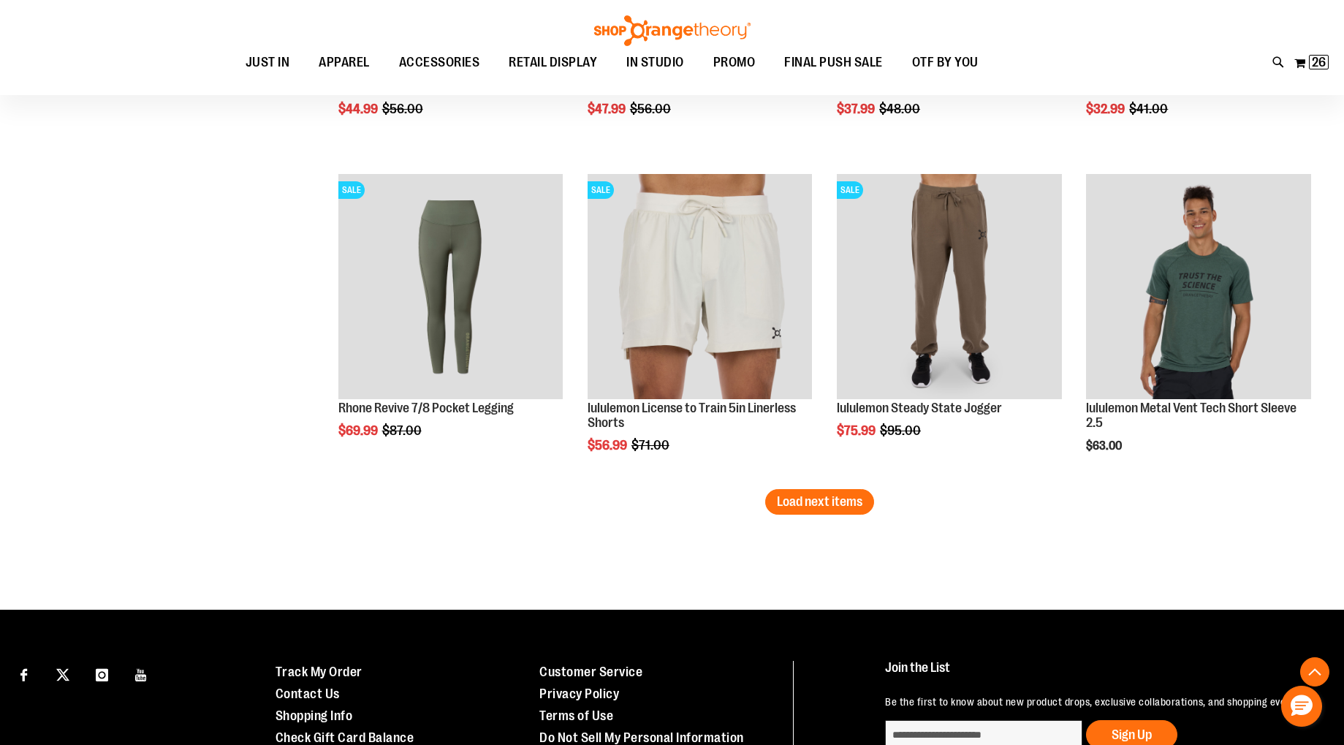
scroll to position [3718, 0]
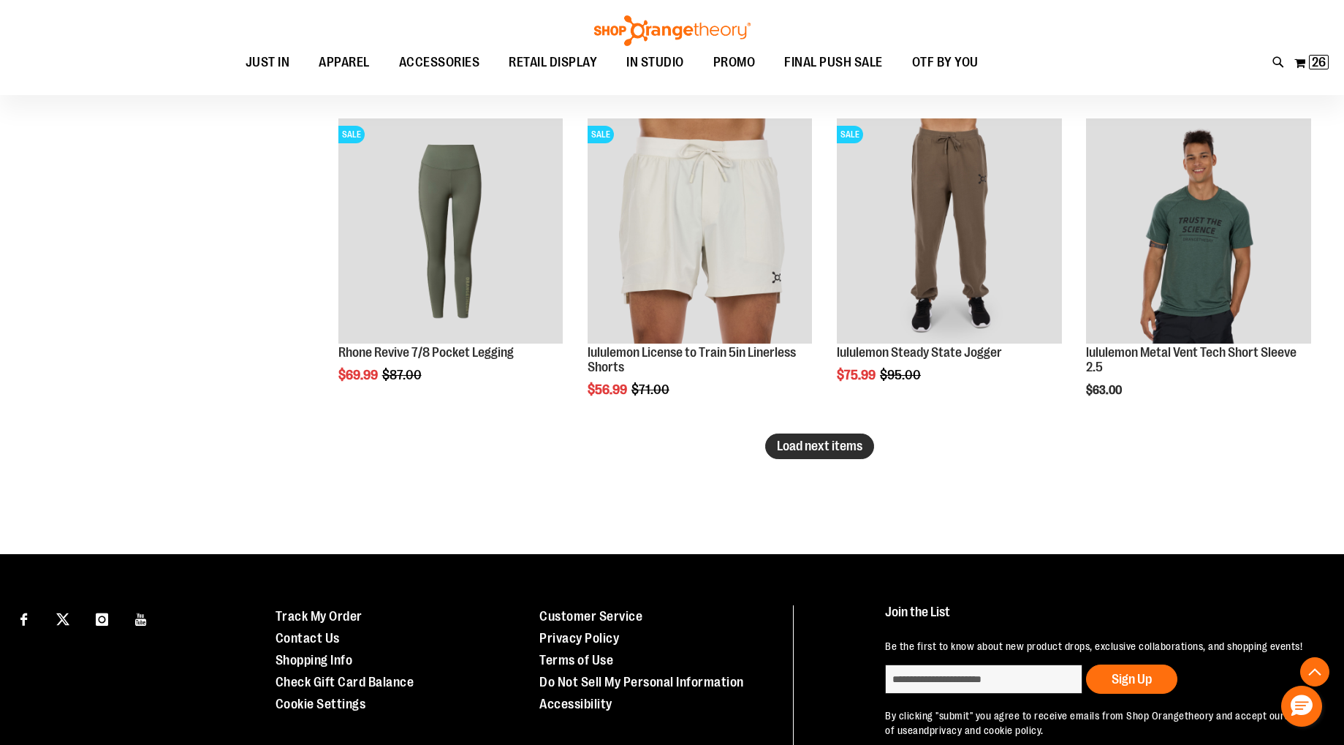
click at [821, 444] on span "Load next items" at bounding box center [820, 446] width 86 height 15
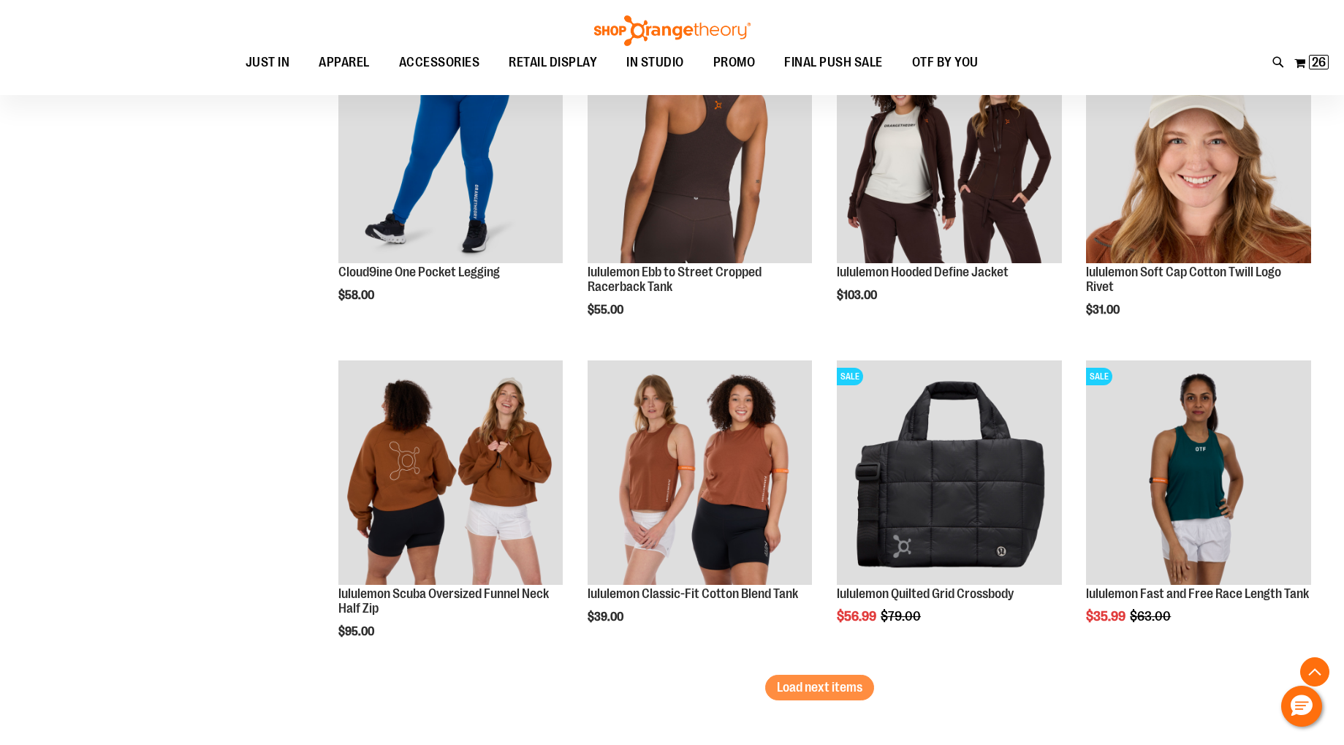
scroll to position [4504, 0]
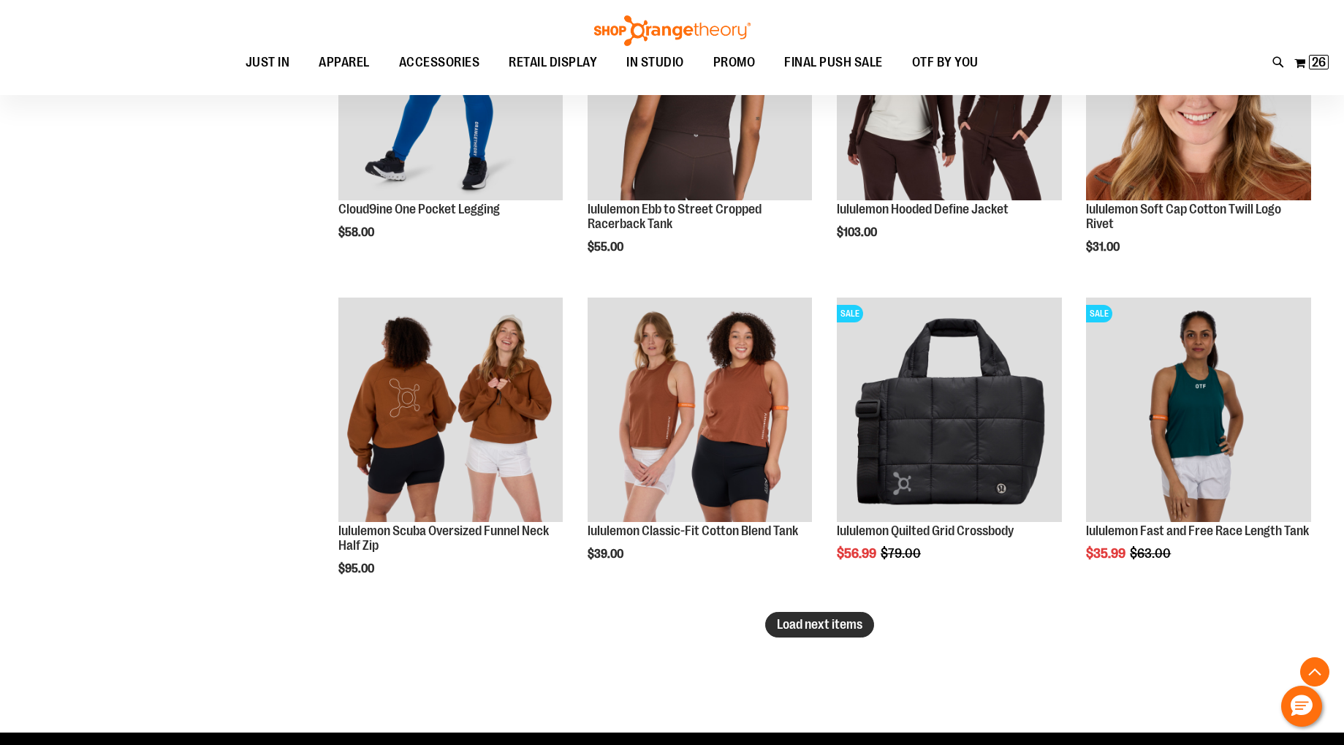
click at [833, 634] on button "Load next items" at bounding box center [819, 625] width 109 height 26
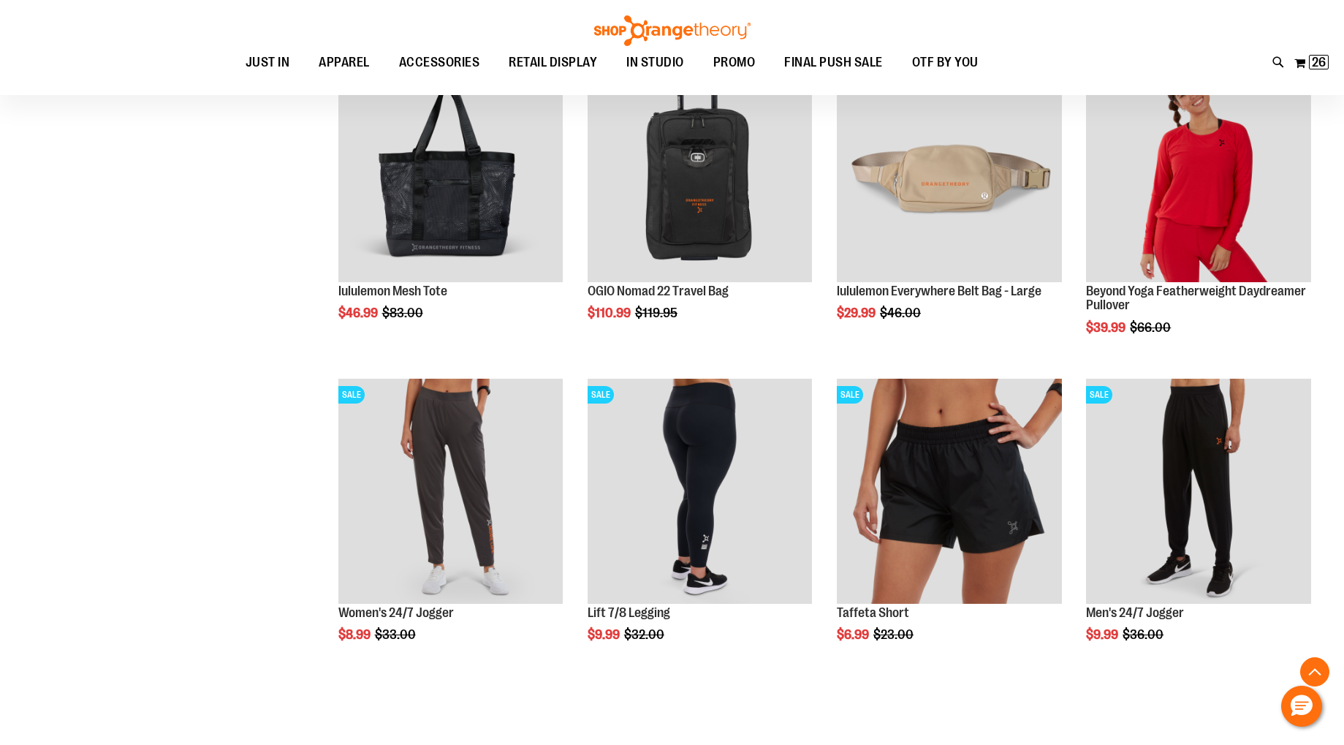
scroll to position [5440, 0]
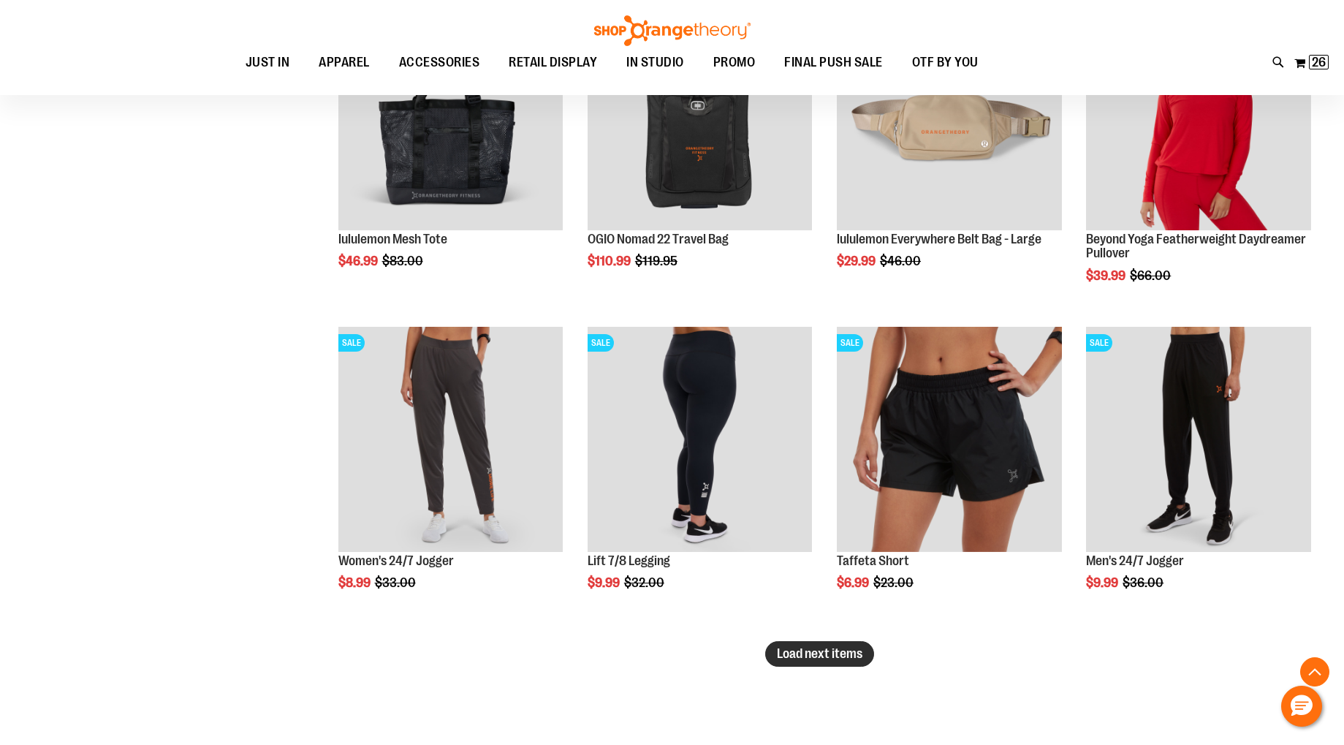
click at [835, 653] on span "Load next items" at bounding box center [820, 653] width 86 height 15
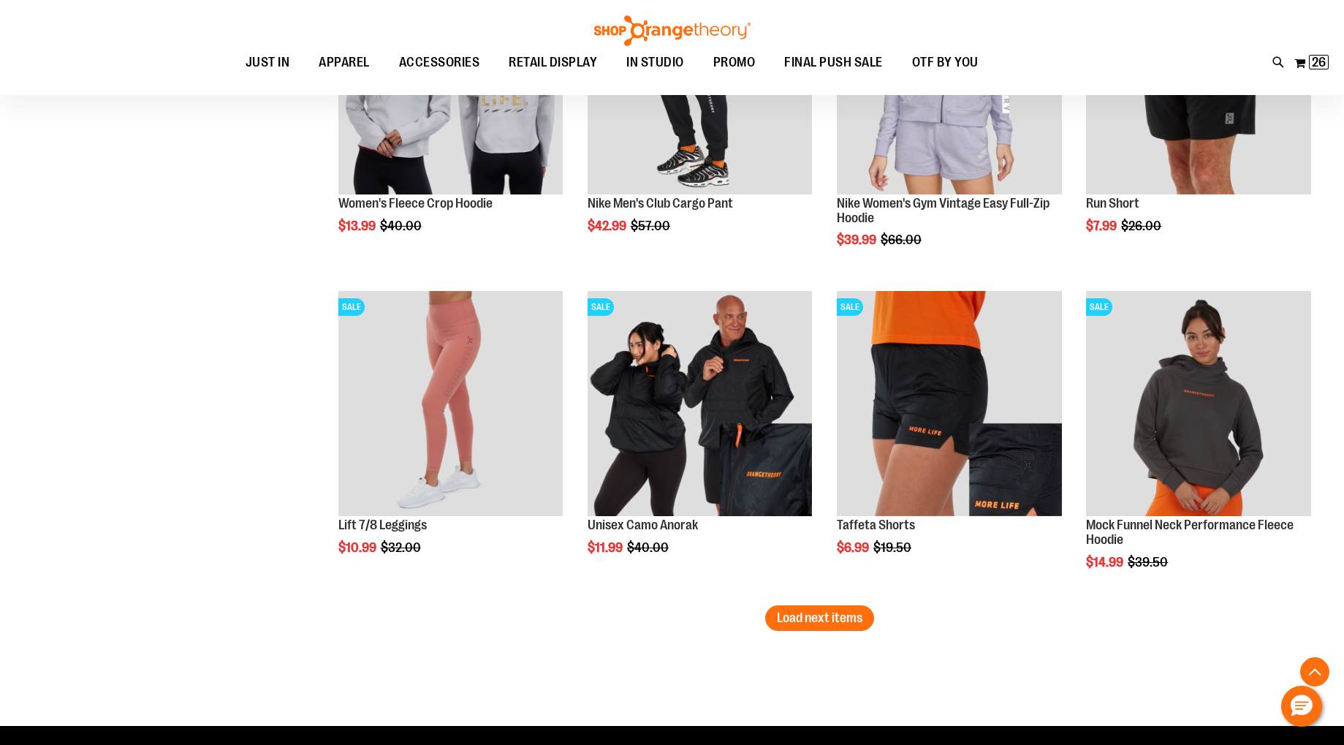
scroll to position [6447, 0]
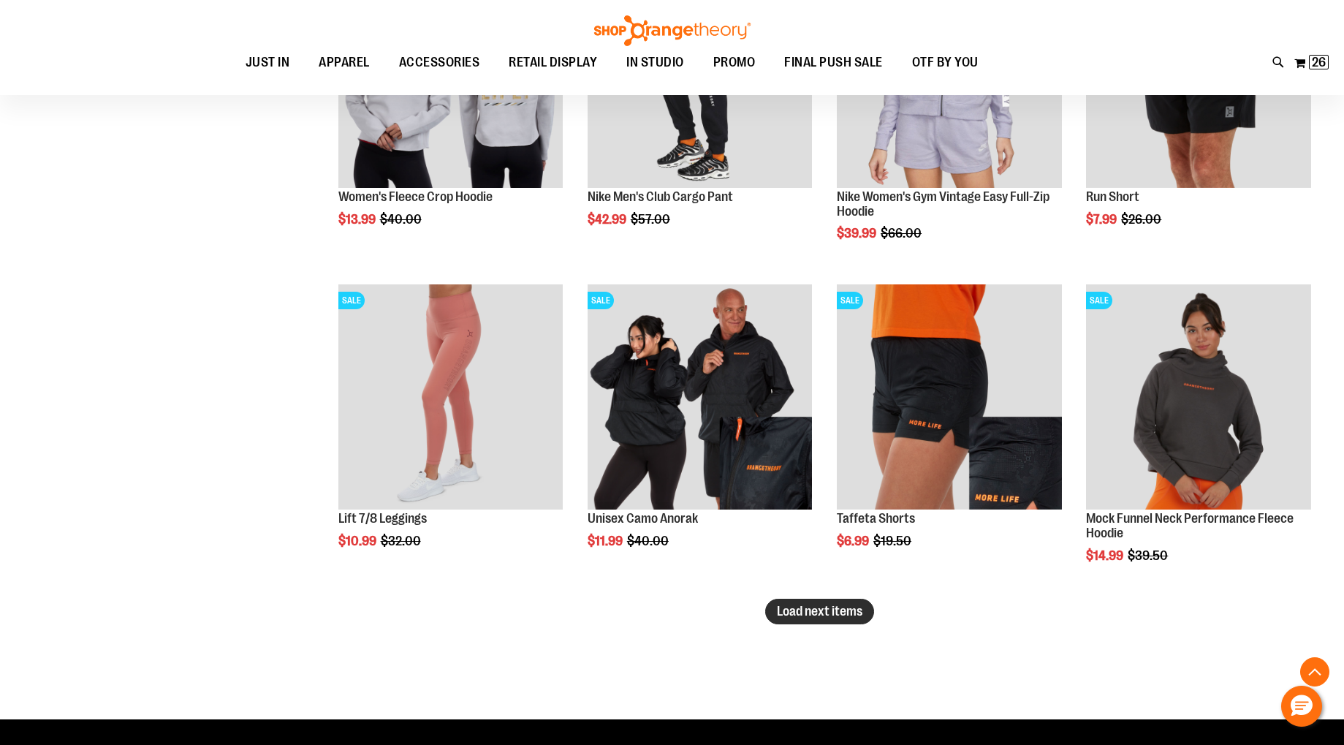
click at [809, 613] on span "Load next items" at bounding box center [820, 611] width 86 height 15
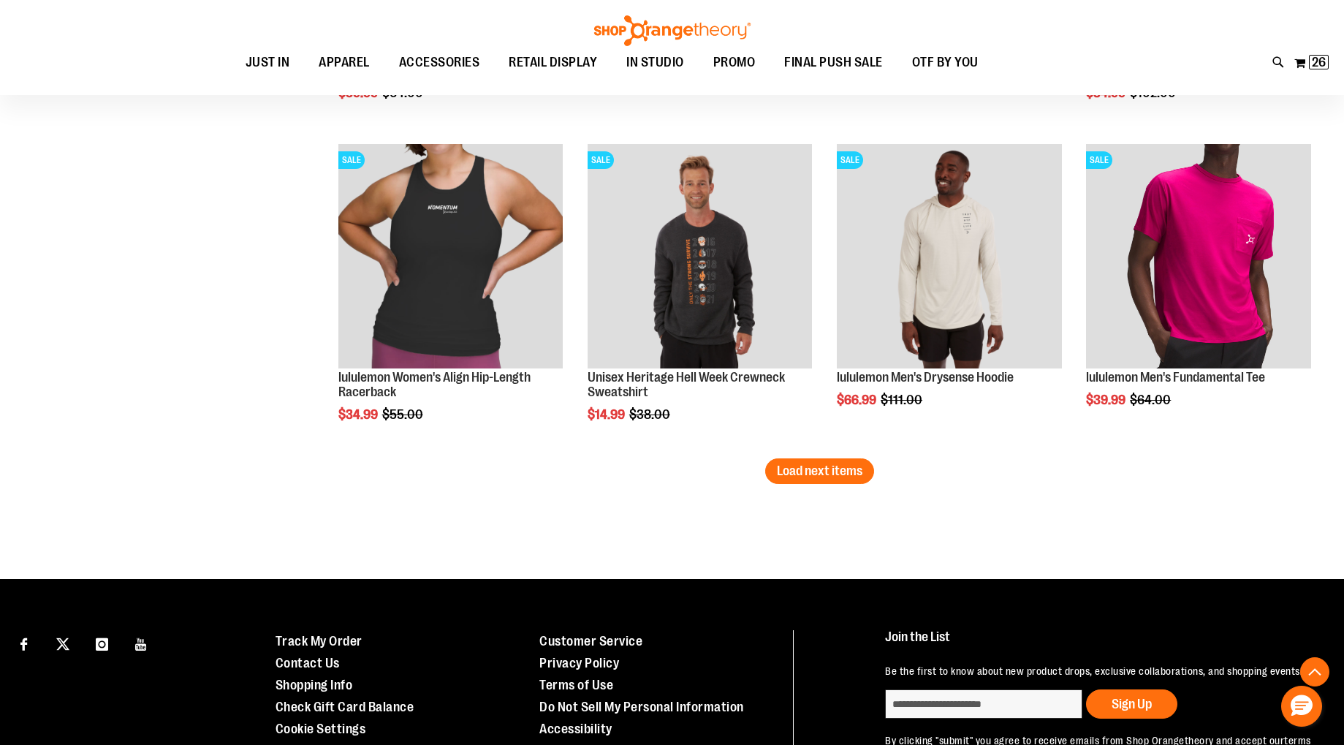
scroll to position [7571, 0]
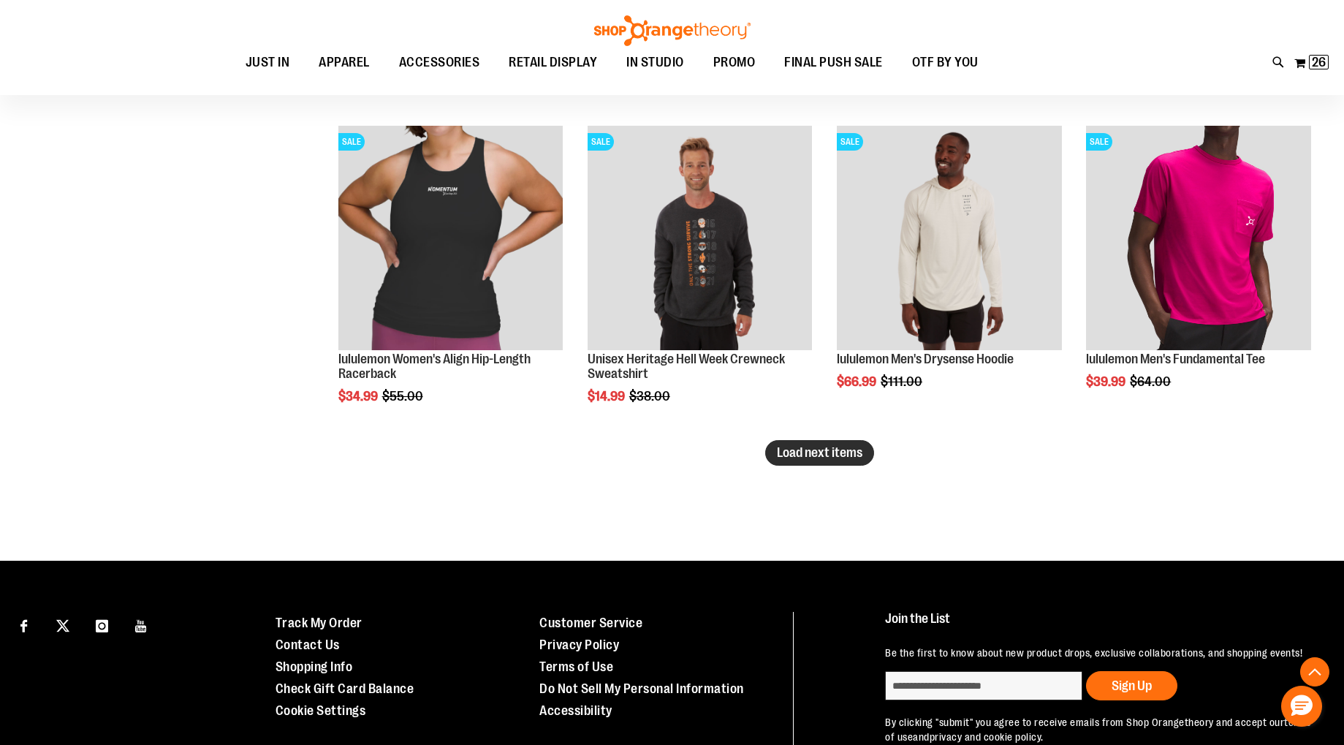
click at [815, 460] on button "Load next items" at bounding box center [819, 453] width 109 height 26
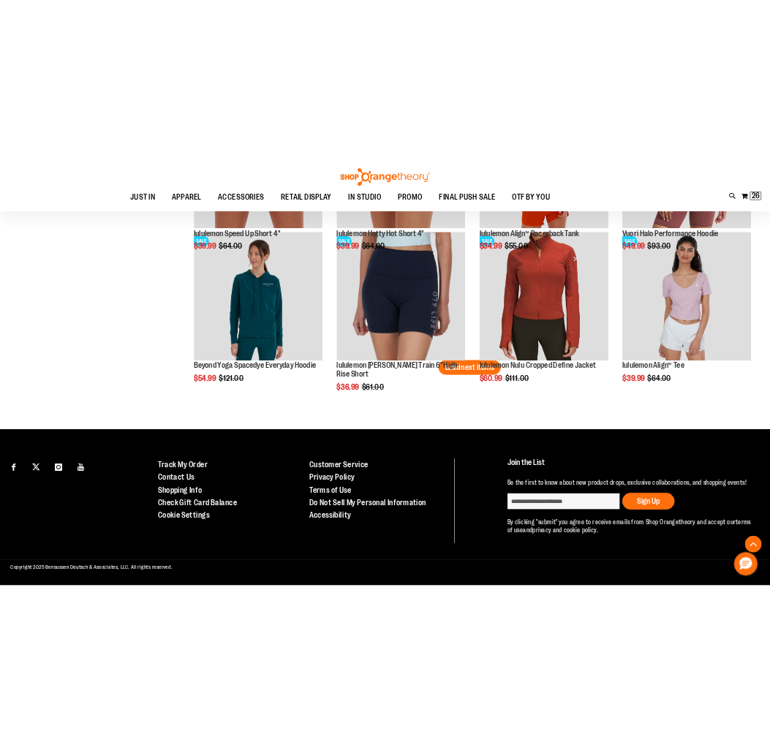
scroll to position [6243, 0]
